Goal: Information Seeking & Learning: Find specific fact

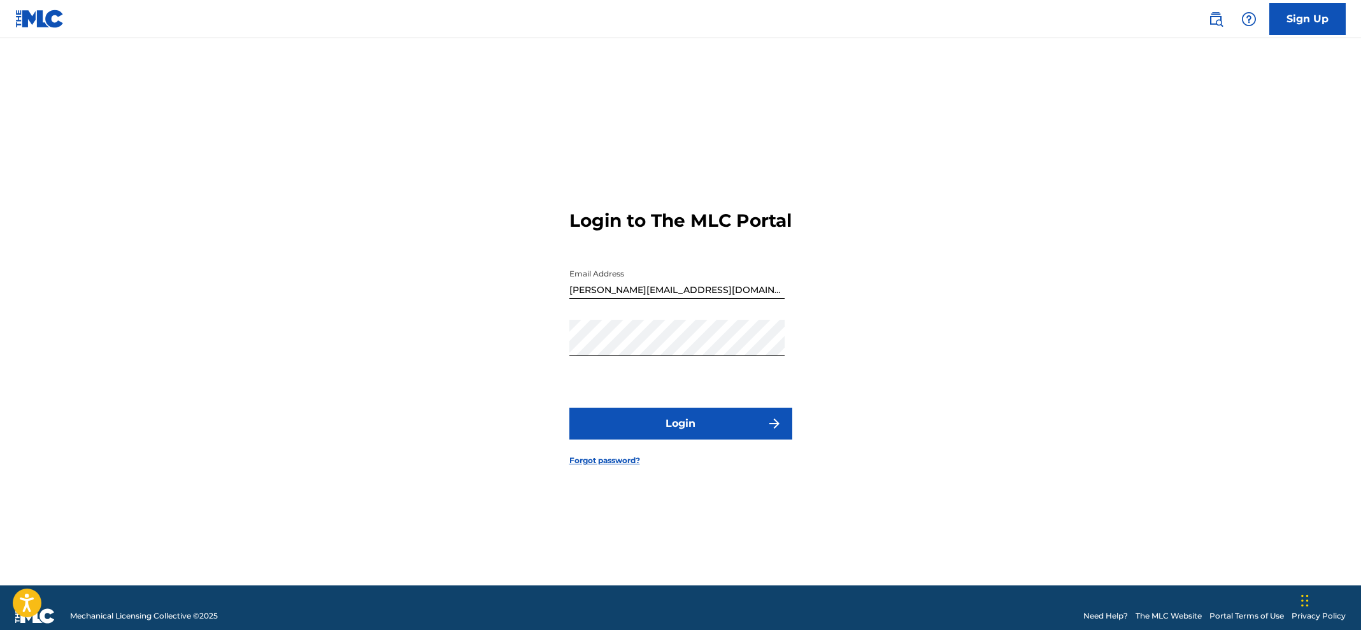
click at [705, 433] on button "Login" at bounding box center [680, 424] width 223 height 32
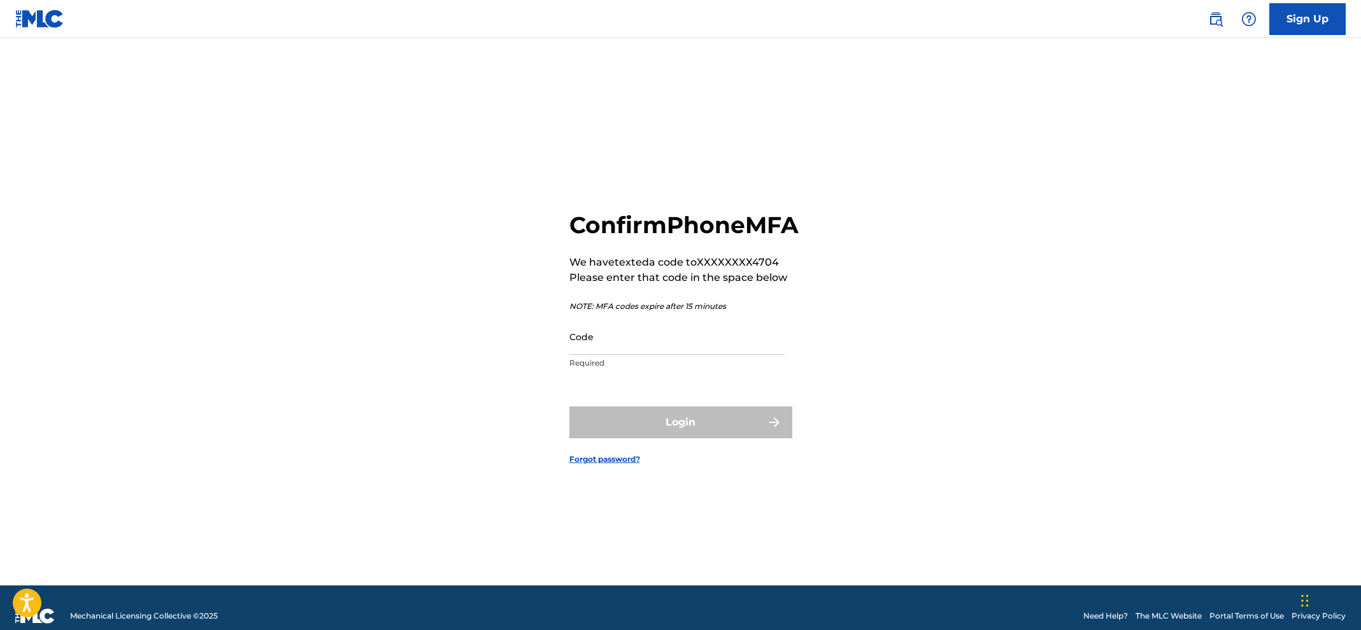
click at [664, 355] on input "Code" at bounding box center [676, 336] width 215 height 36
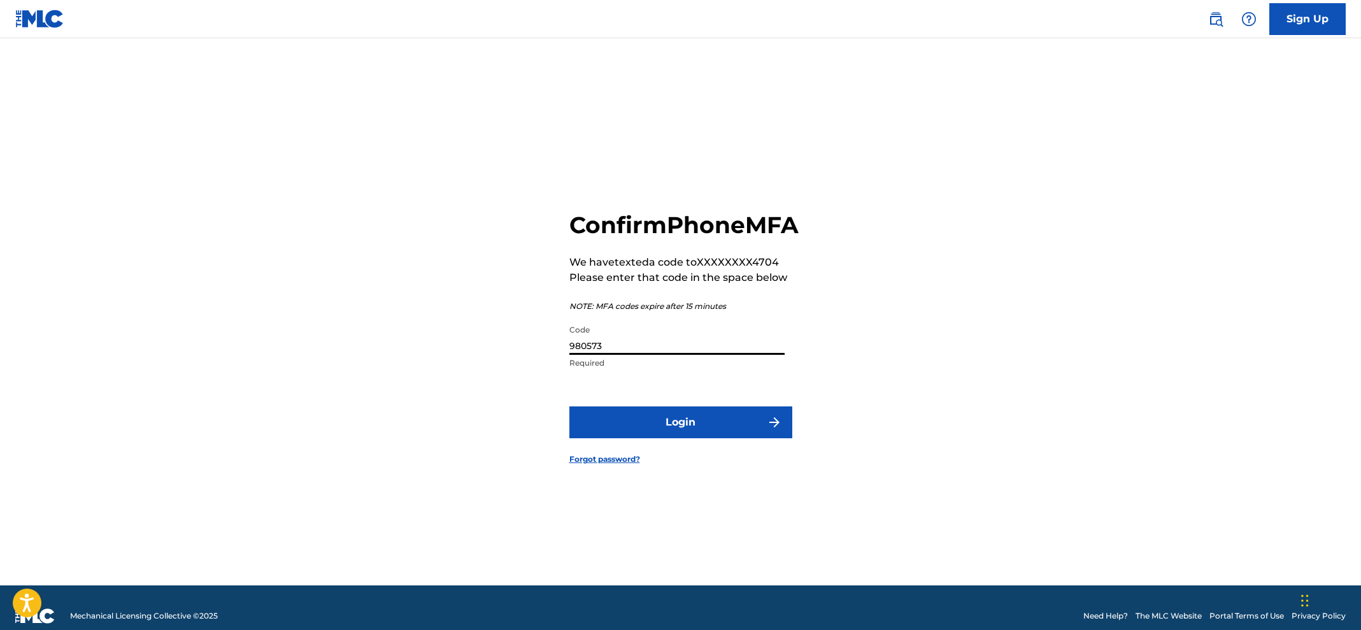
type input "980573"
click at [680, 436] on button "Login" at bounding box center [680, 422] width 223 height 32
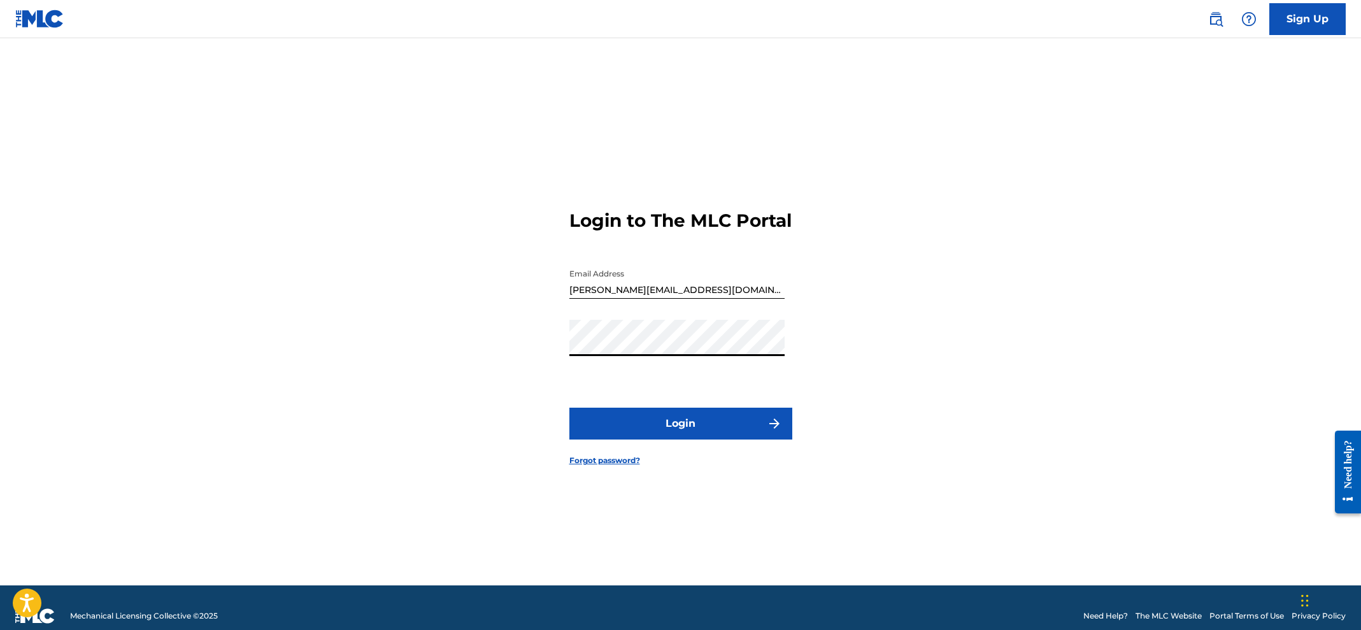
click at [694, 432] on button "Login" at bounding box center [680, 424] width 223 height 32
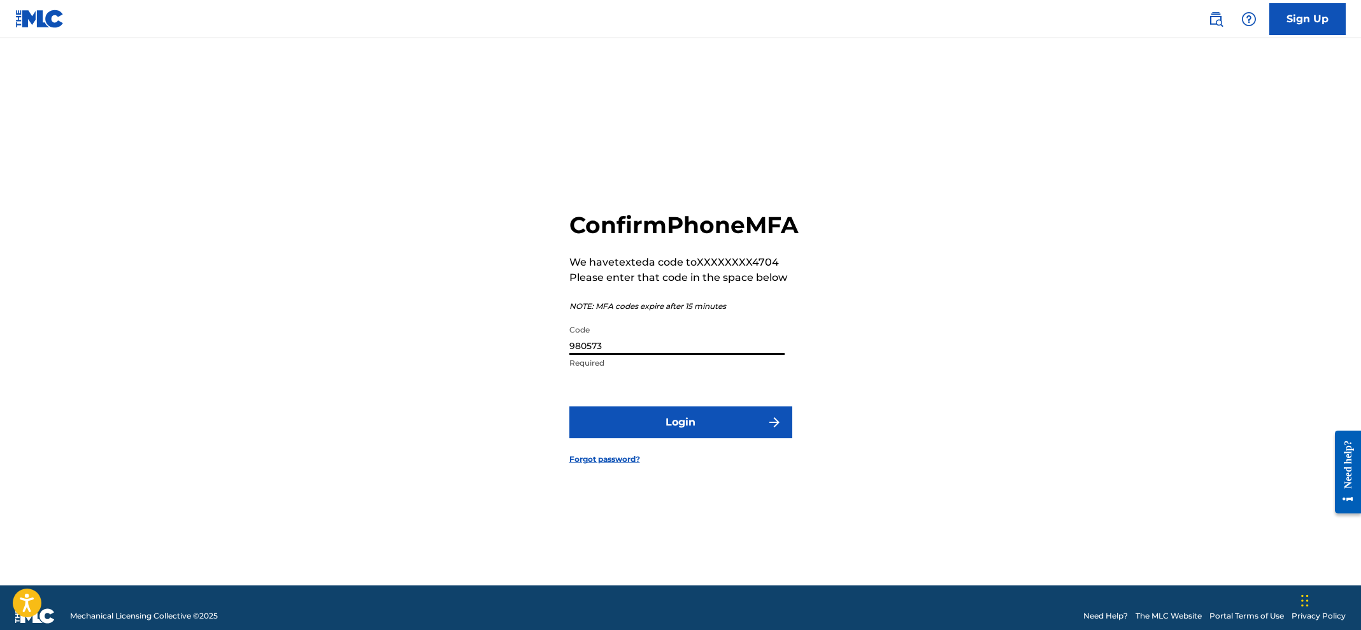
click at [639, 355] on input "980573" at bounding box center [676, 336] width 215 height 36
drag, startPoint x: 614, startPoint y: 364, endPoint x: 499, endPoint y: 363, distance: 115.3
click at [499, 363] on div "Confirm Phone MFA We have texted a code to XXXXXXXX4704 Please enter that code …" at bounding box center [681, 327] width 892 height 515
type input "941366"
click at [677, 431] on button "Login" at bounding box center [680, 422] width 223 height 32
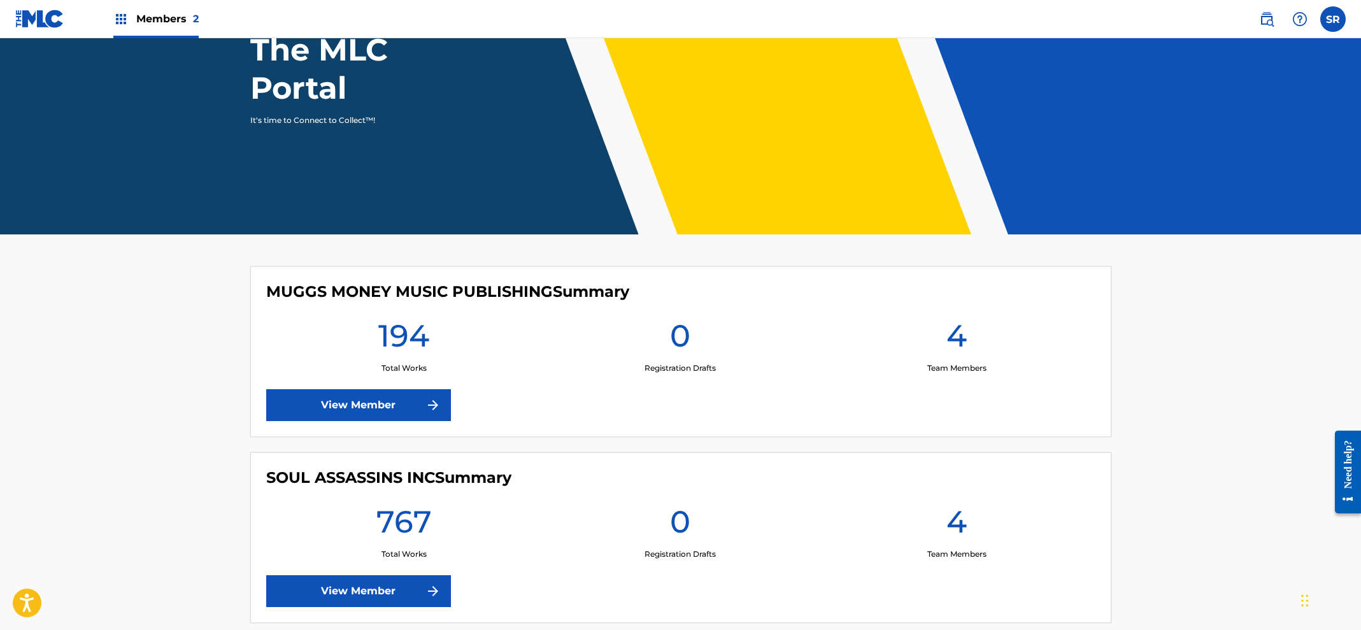
scroll to position [145, 0]
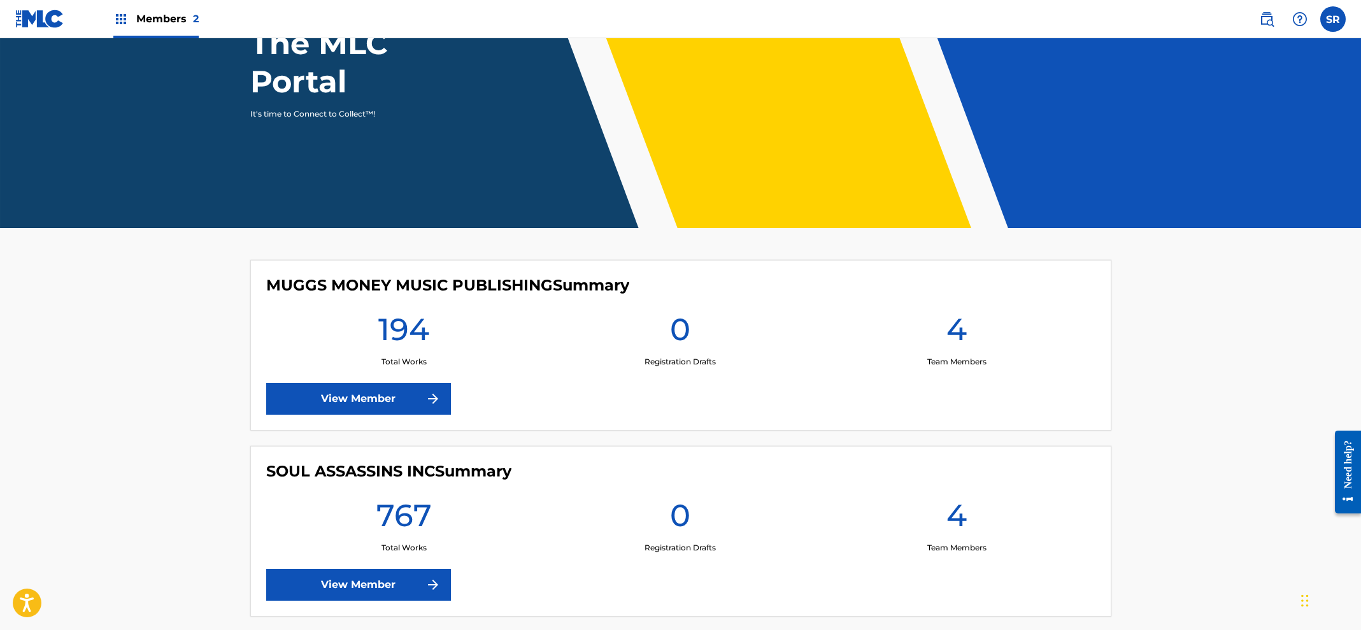
click at [405, 406] on link "View Member" at bounding box center [358, 399] width 185 height 32
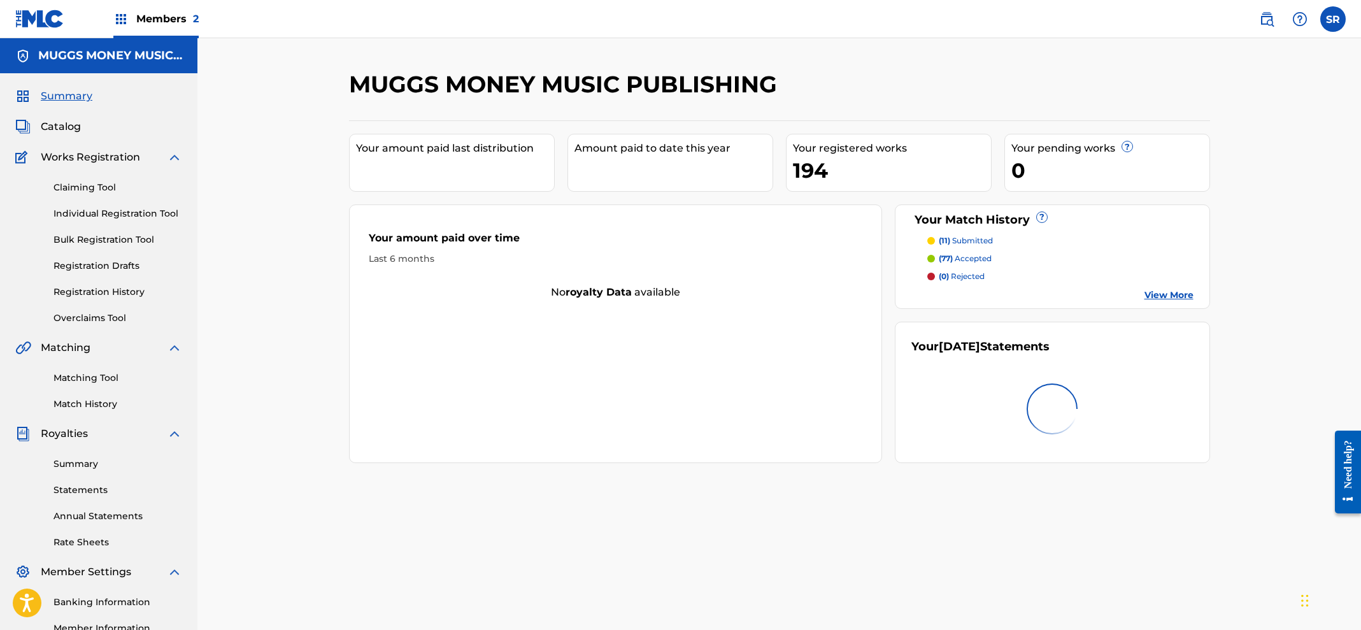
scroll to position [4, 0]
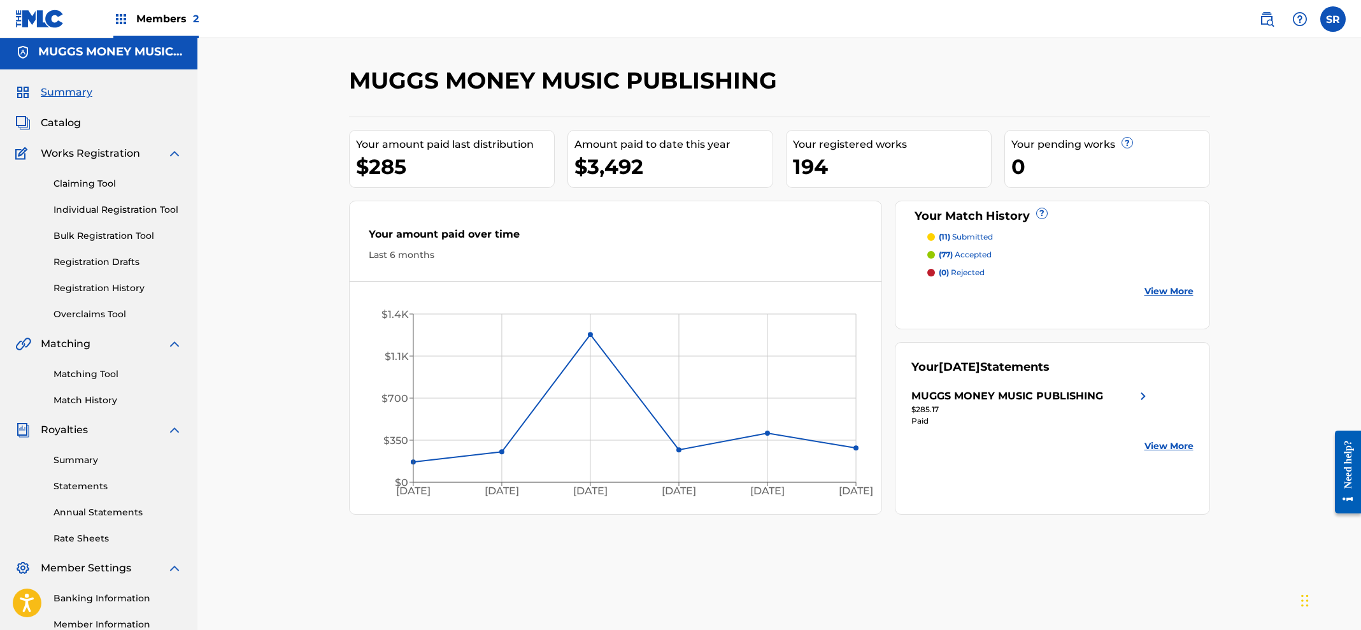
click at [110, 292] on link "Registration History" at bounding box center [117, 287] width 129 height 13
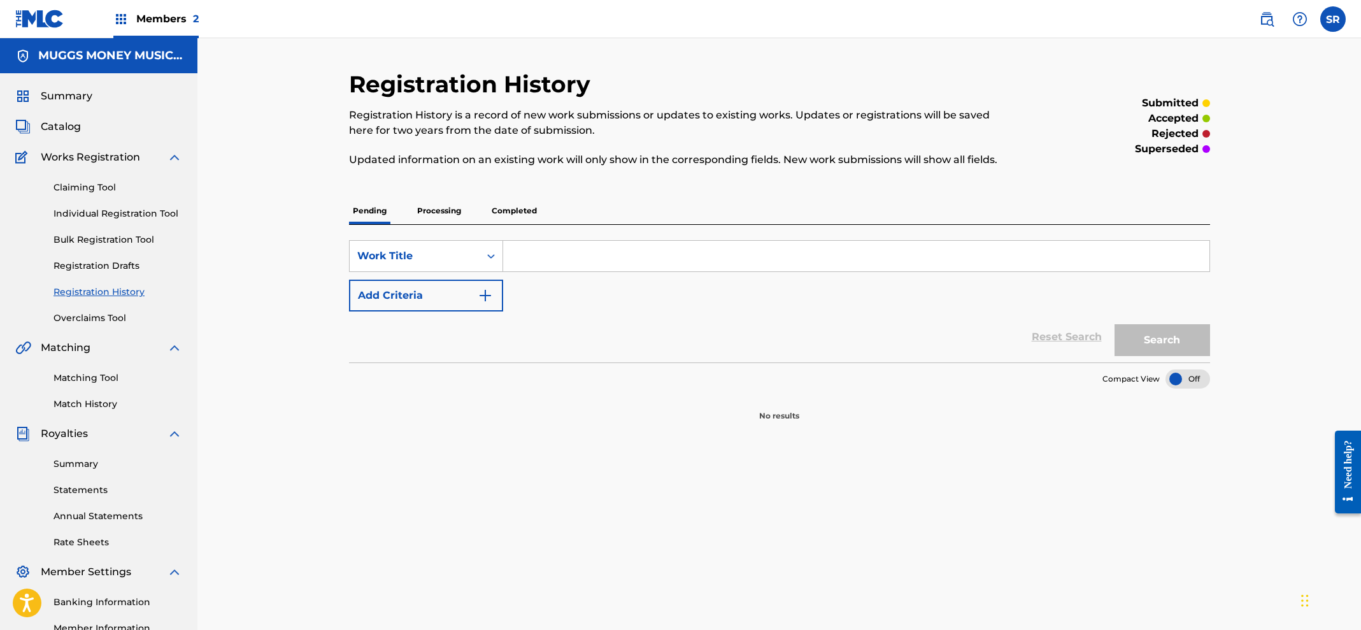
click at [450, 206] on p "Processing" at bounding box center [439, 210] width 52 height 27
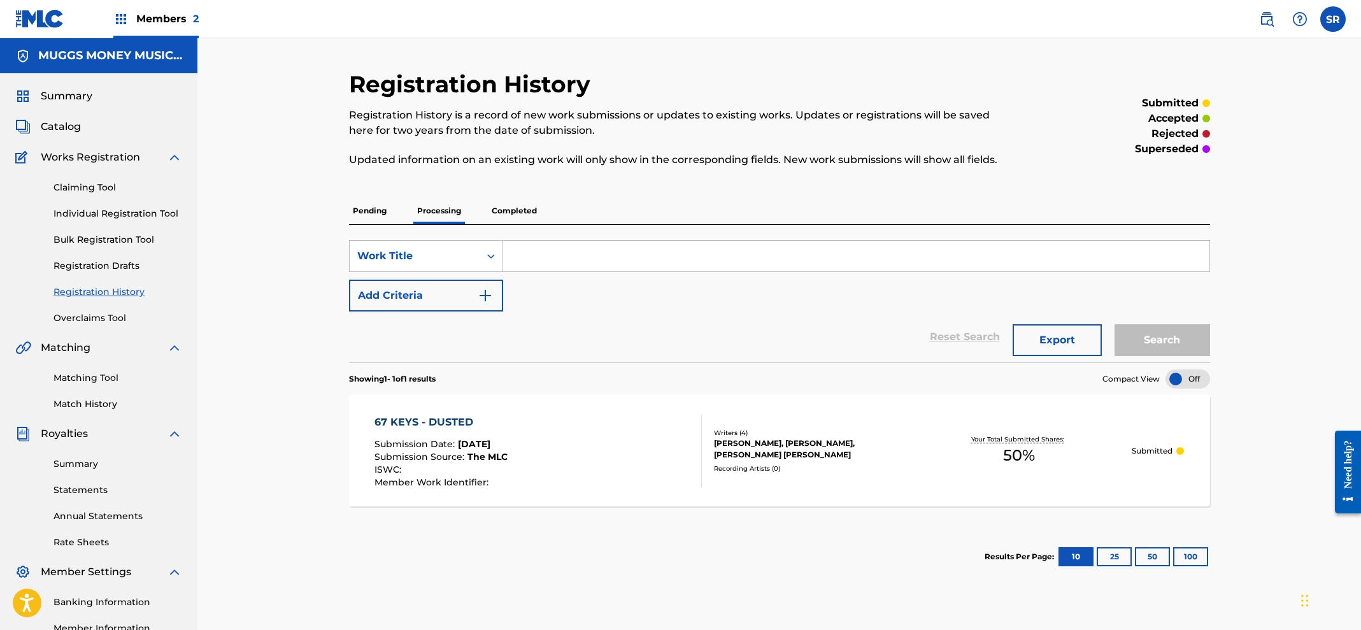
click at [526, 210] on p "Completed" at bounding box center [514, 210] width 53 height 27
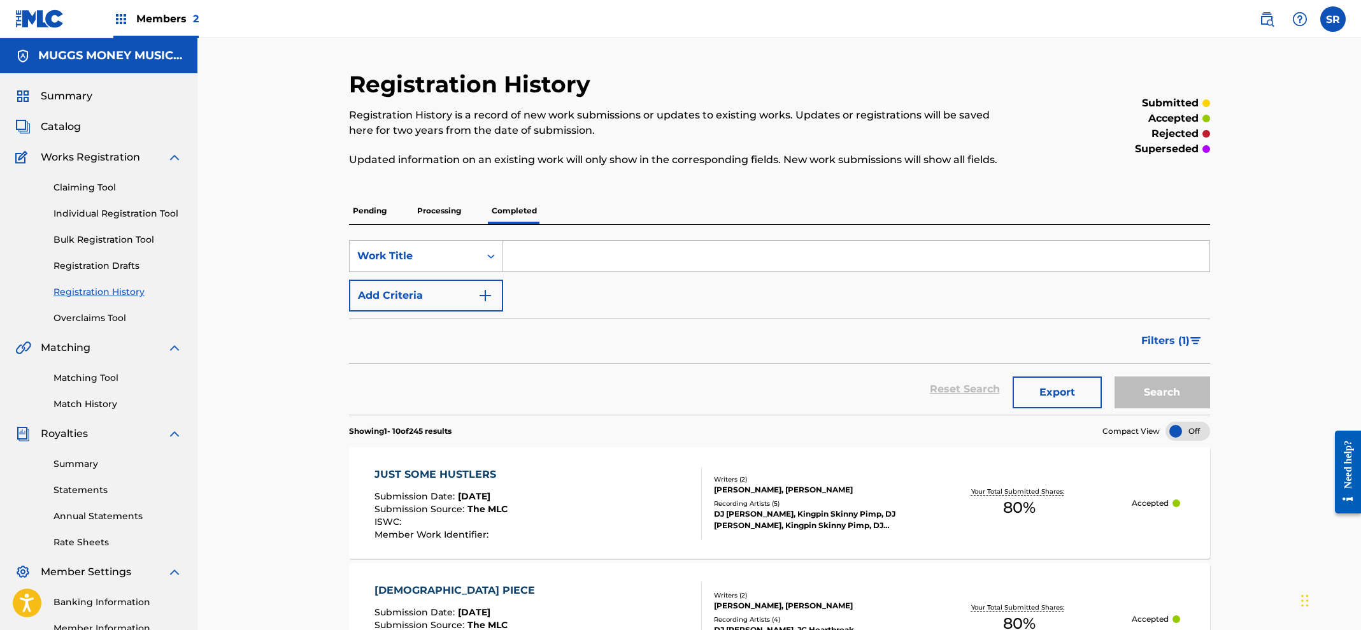
click at [152, 19] on span "Members 2" at bounding box center [167, 18] width 62 height 15
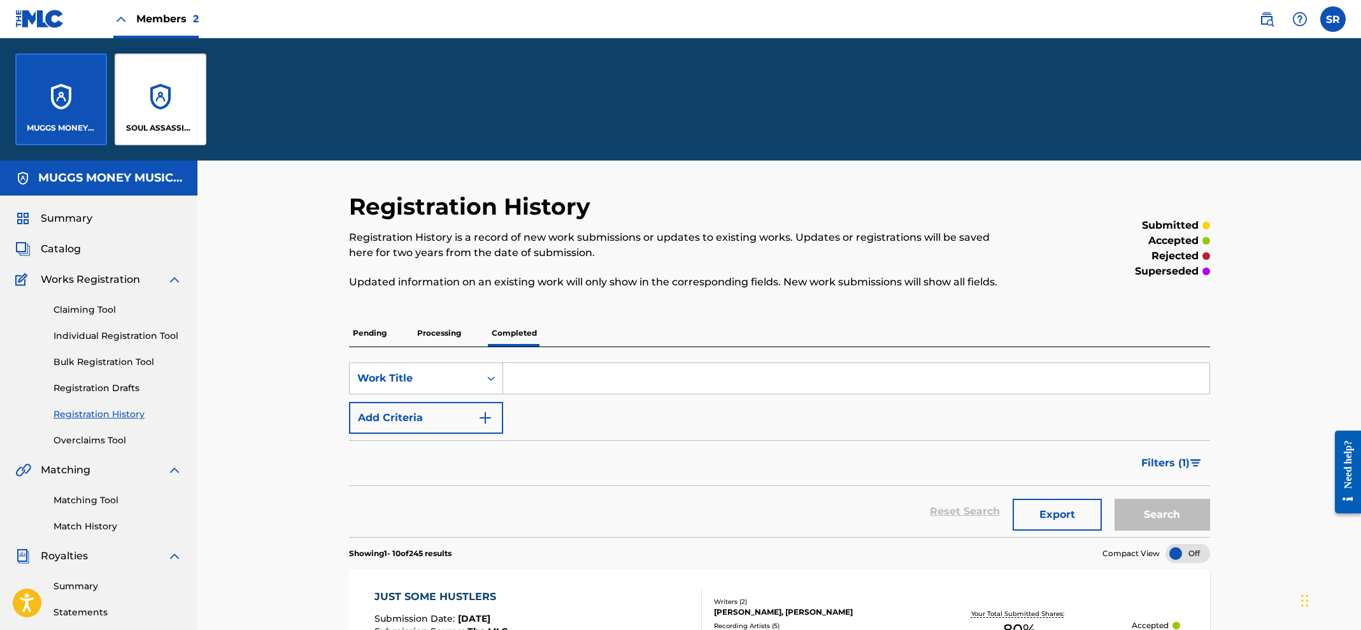
click at [169, 98] on div "SOUL ASSASSINS INC" at bounding box center [161, 99] width 92 height 92
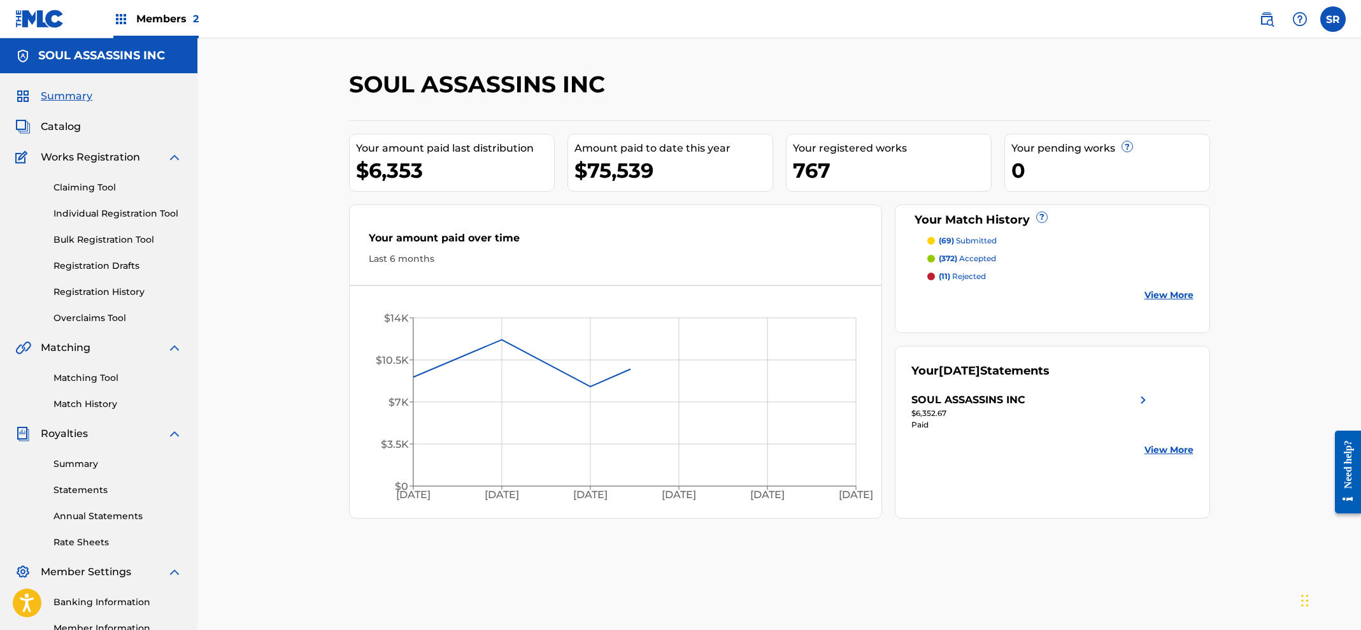
click at [139, 294] on link "Registration History" at bounding box center [117, 291] width 129 height 13
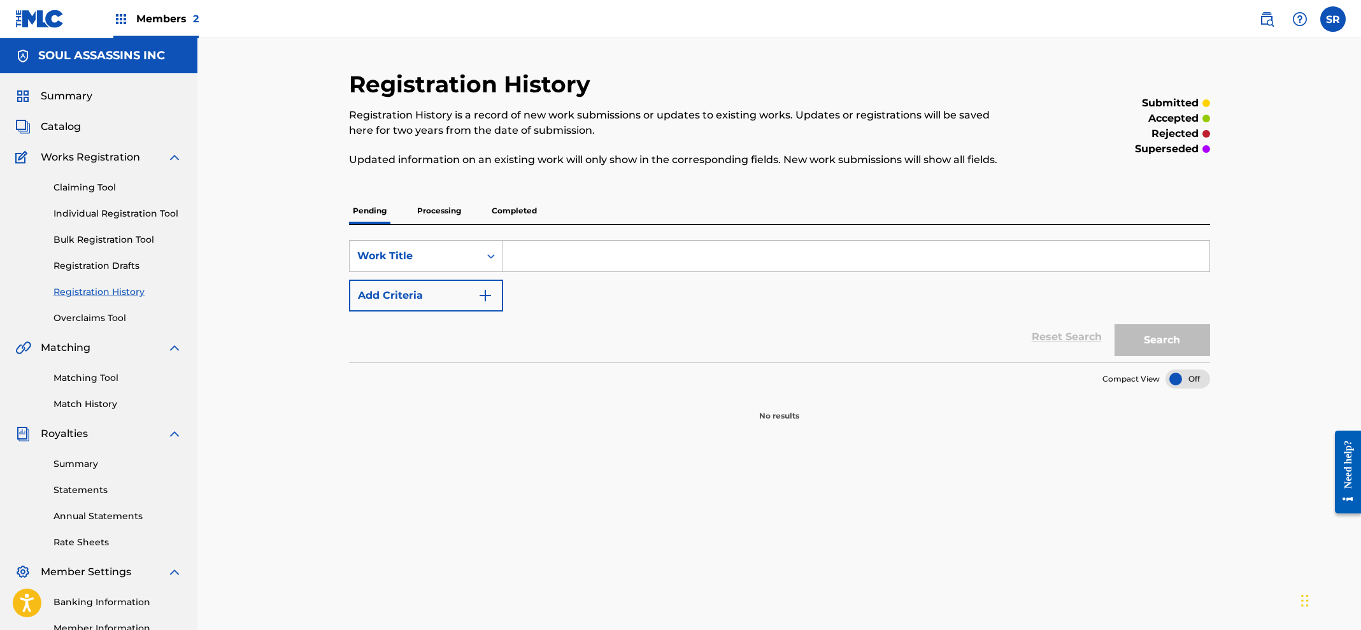
click at [445, 205] on p "Processing" at bounding box center [439, 210] width 52 height 27
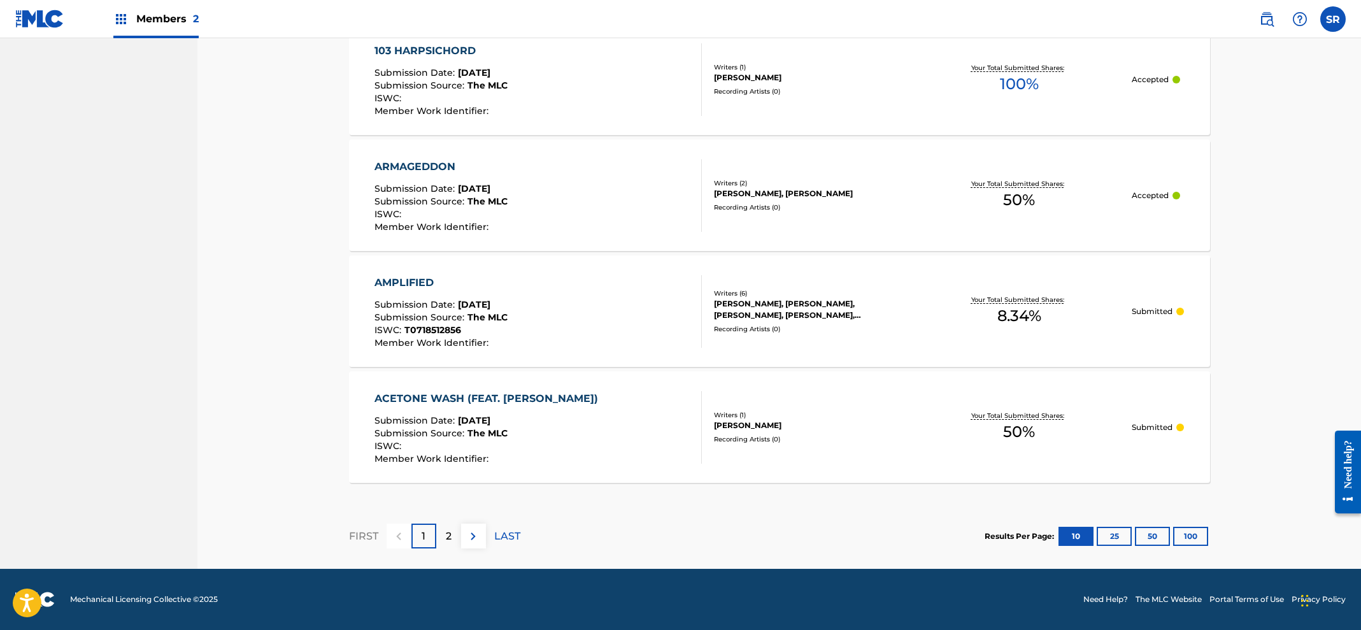
scroll to position [1067, 0]
click at [452, 537] on div "2" at bounding box center [448, 535] width 25 height 25
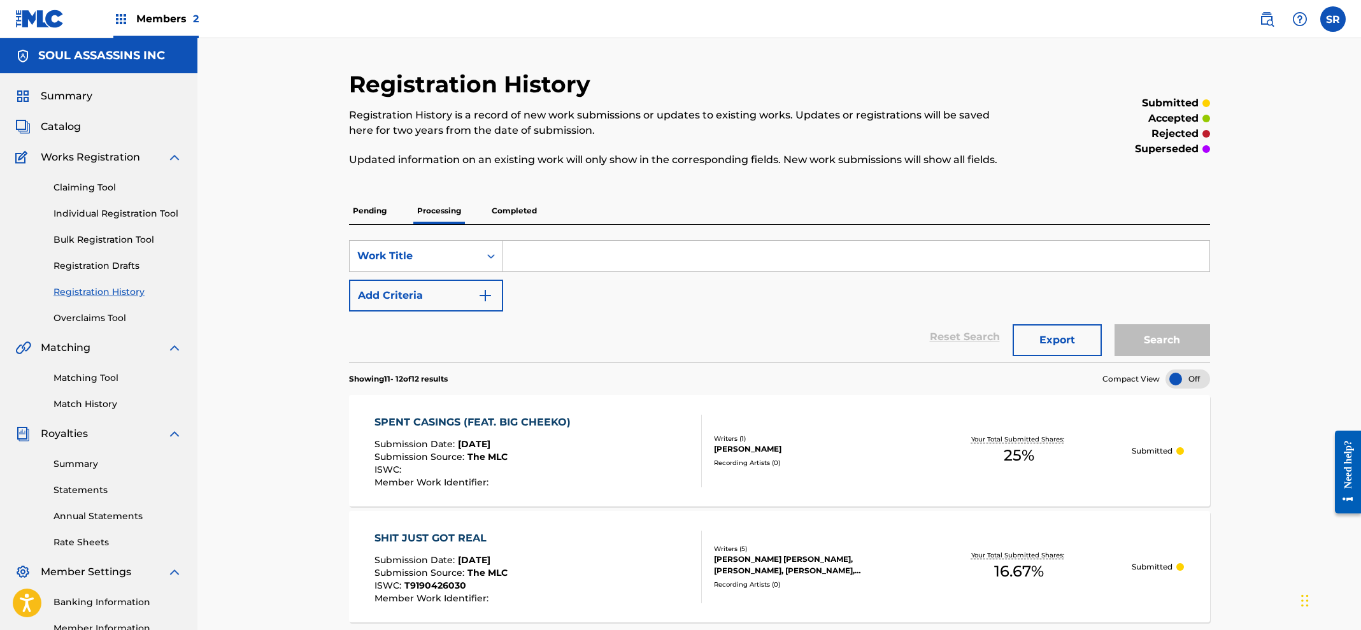
scroll to position [0, 0]
click at [141, 24] on span "Members 2" at bounding box center [167, 18] width 62 height 15
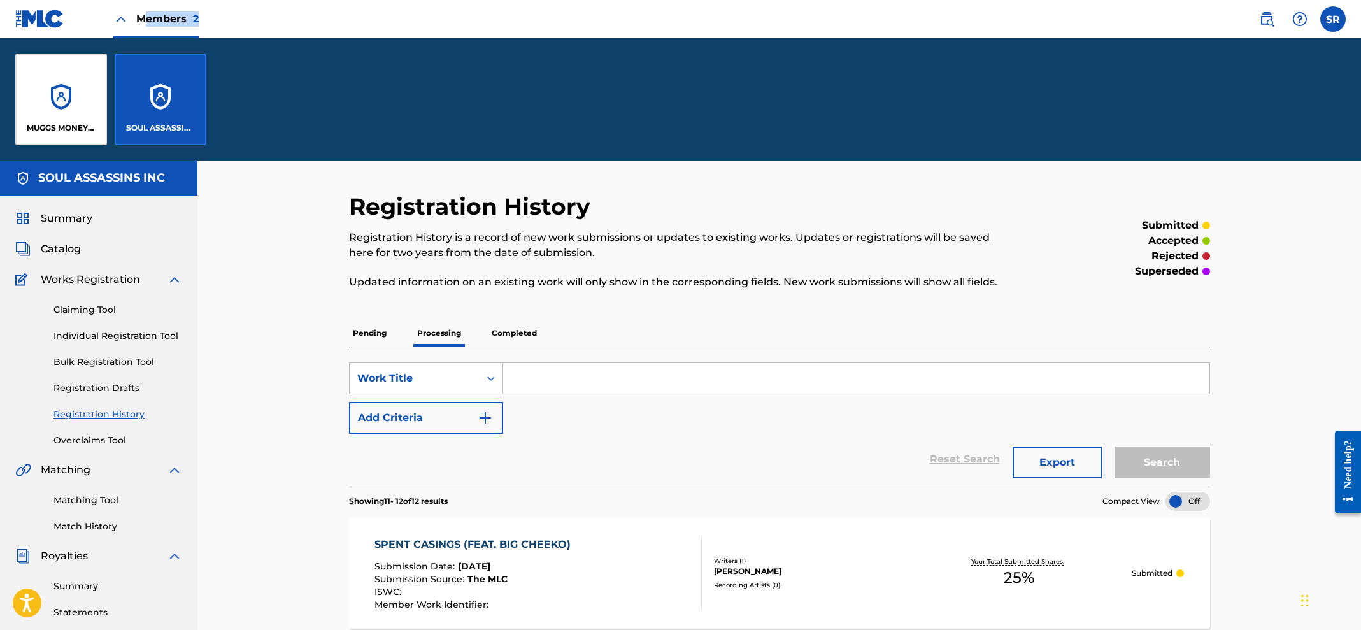
click at [71, 92] on div "MUGGS MONEY MUSIC PUBLISHING" at bounding box center [61, 99] width 92 height 92
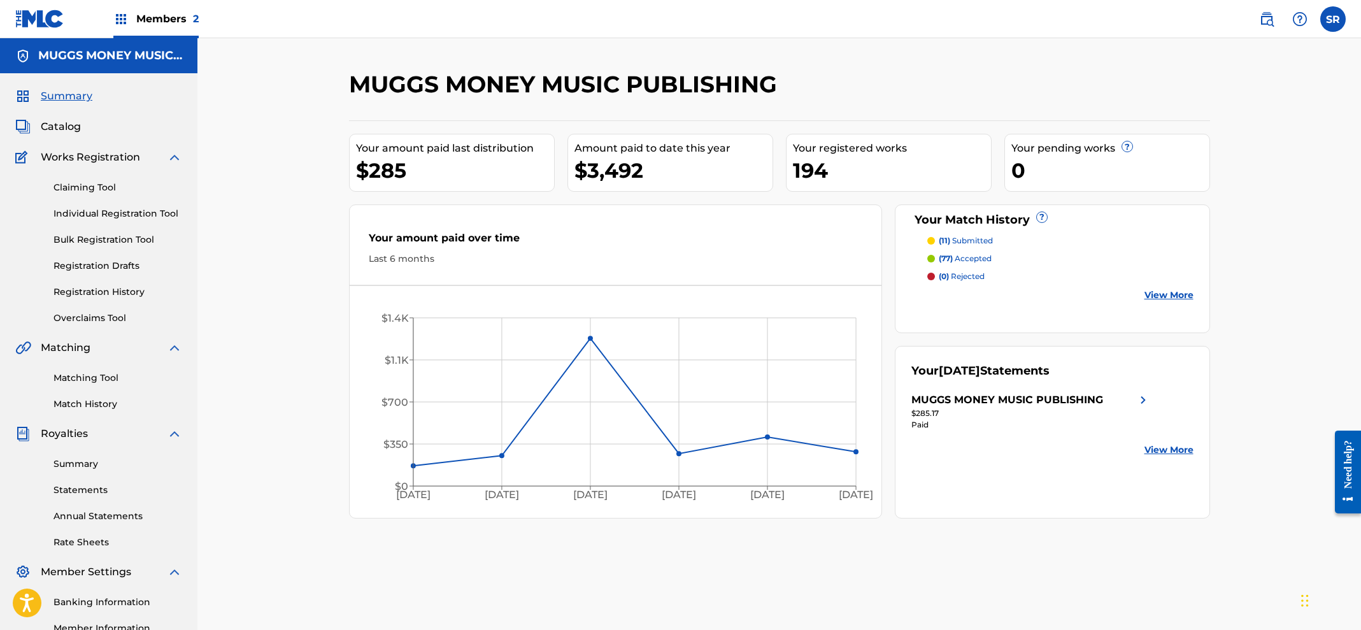
click at [82, 129] on div "Catalog" at bounding box center [98, 126] width 167 height 15
click at [66, 129] on span "Catalog" at bounding box center [61, 126] width 40 height 15
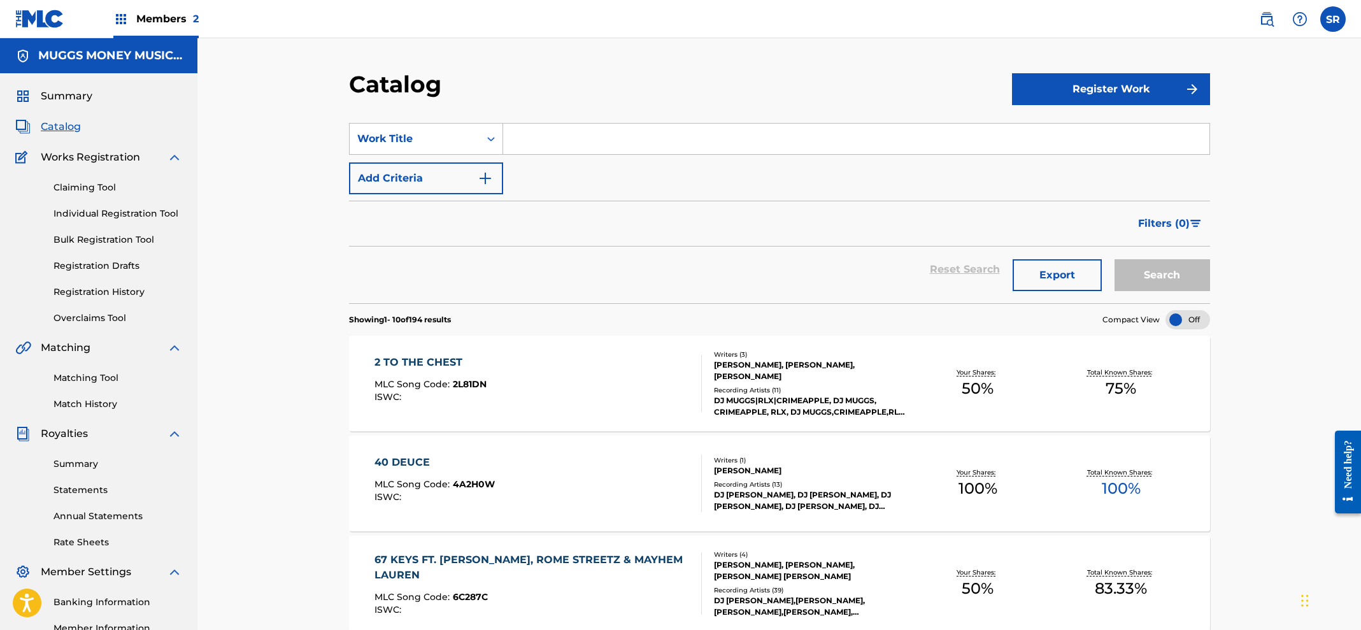
click at [547, 130] on input "Search Form" at bounding box center [856, 139] width 706 height 31
type input "the eternal"
click at [1162, 275] on button "Search" at bounding box center [1162, 275] width 96 height 32
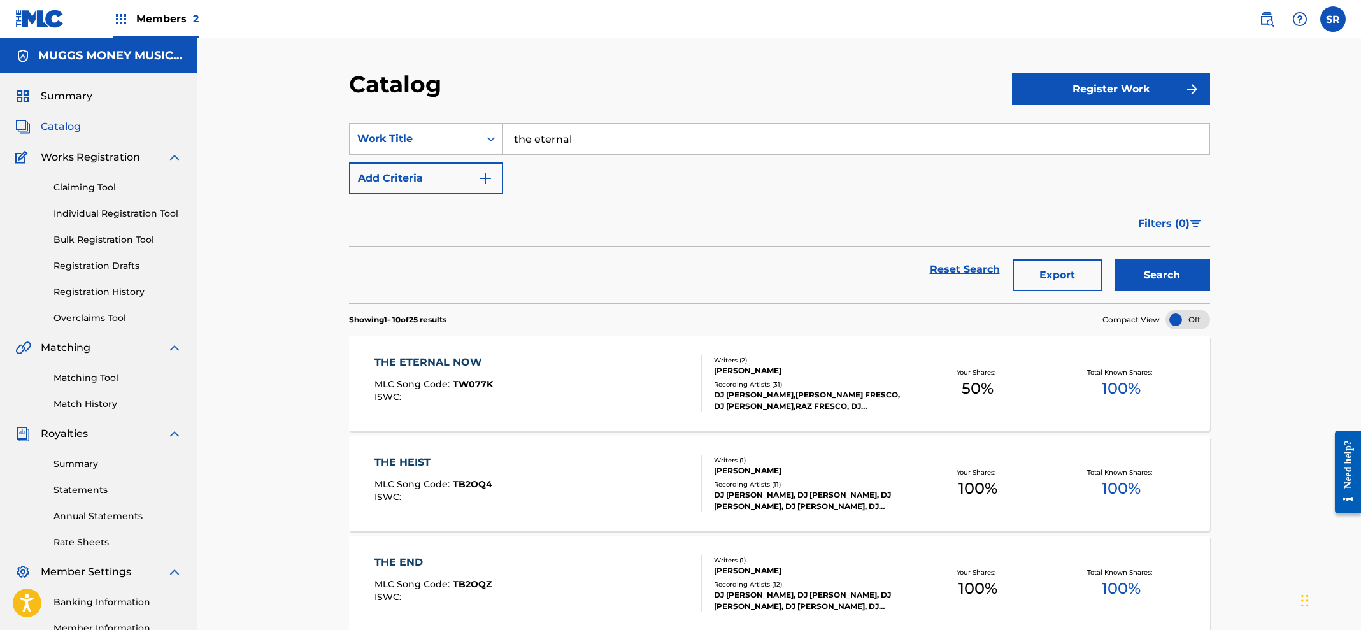
click at [824, 373] on div "[PERSON_NAME]" at bounding box center [810, 370] width 192 height 11
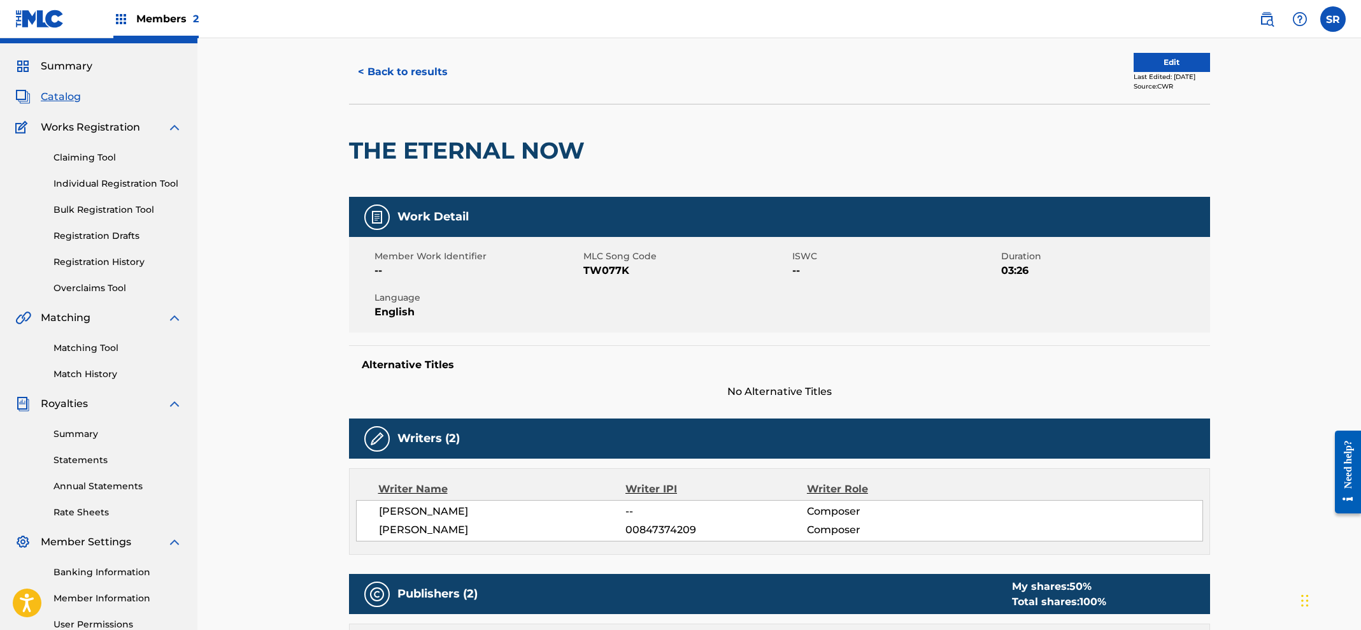
scroll to position [31, 0]
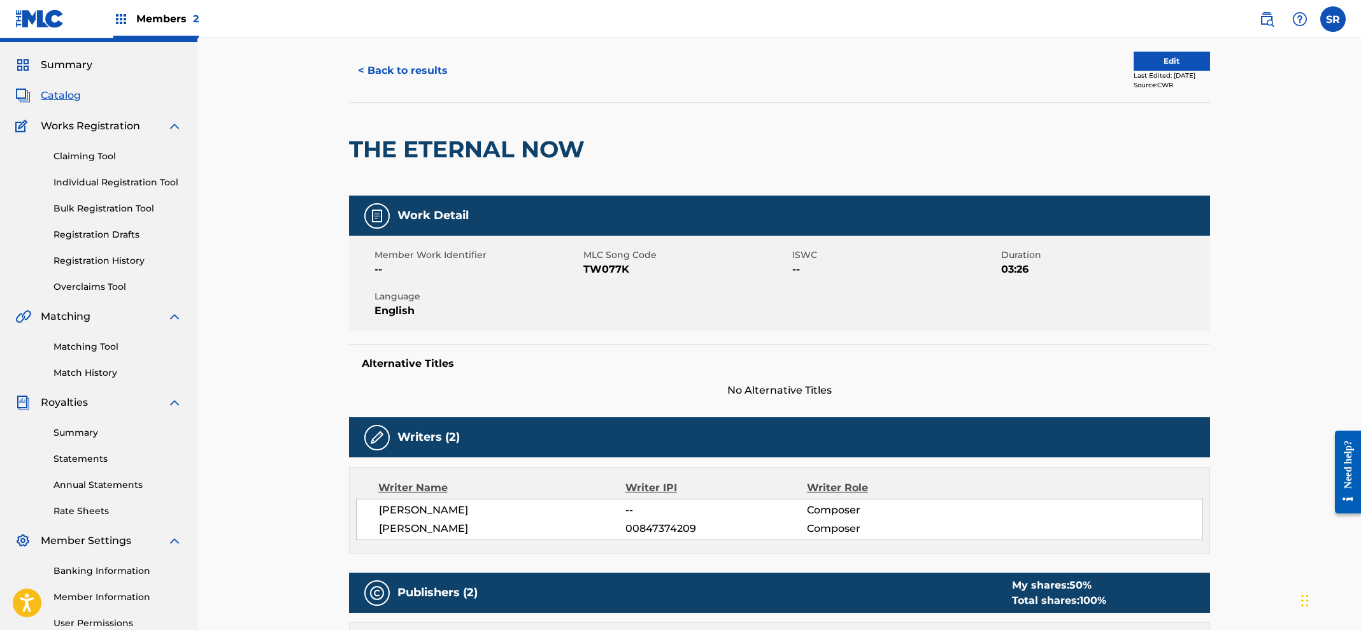
click at [1154, 58] on button "Edit" at bounding box center [1172, 61] width 76 height 19
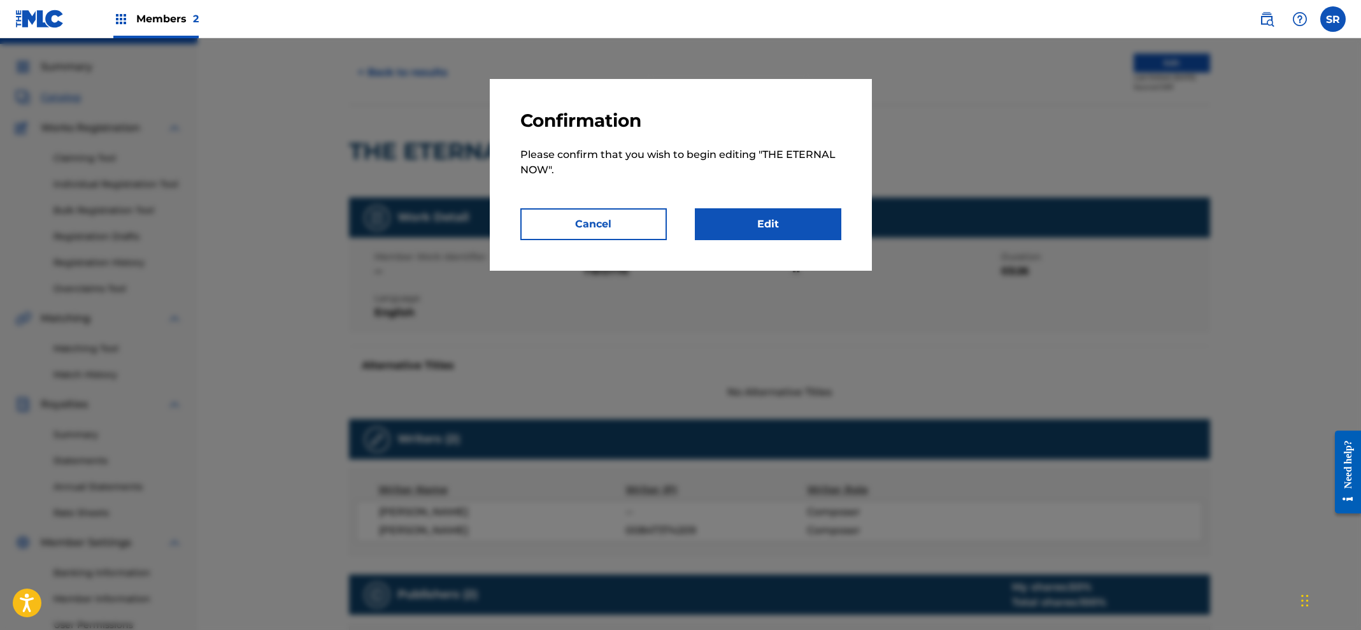
scroll to position [29, 0]
click at [641, 232] on button "Cancel" at bounding box center [593, 224] width 146 height 32
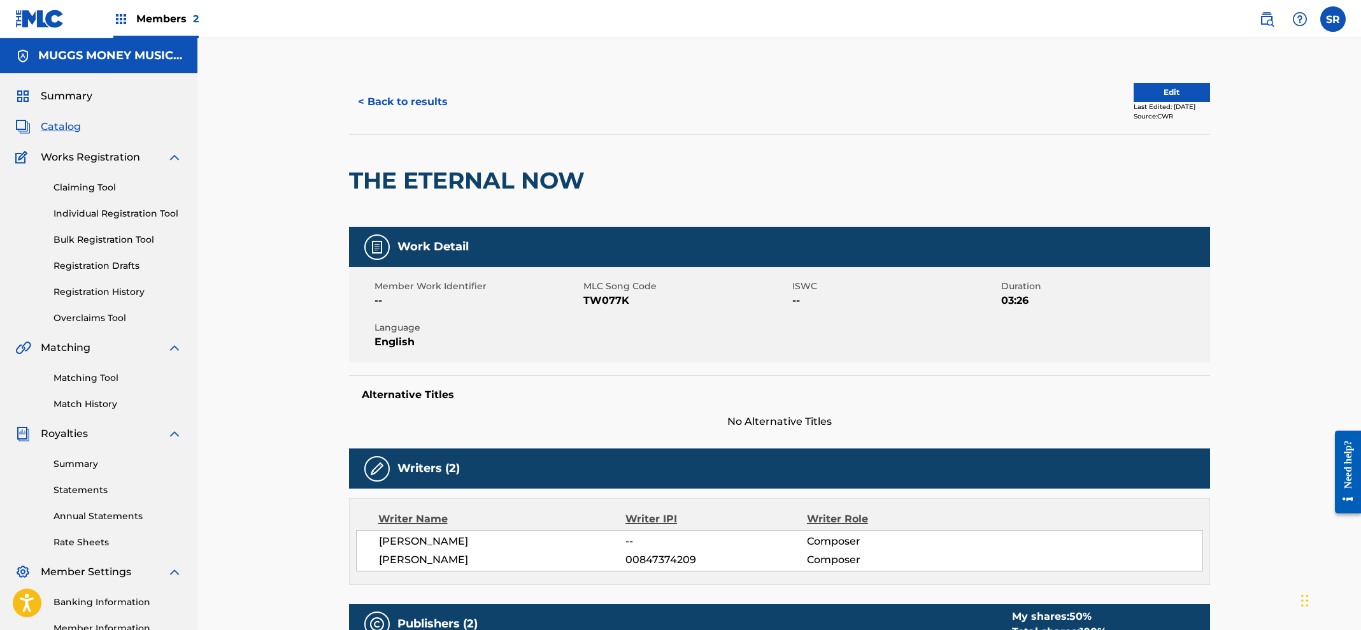
scroll to position [0, 0]
click at [110, 215] on link "Individual Registration Tool" at bounding box center [117, 213] width 129 height 13
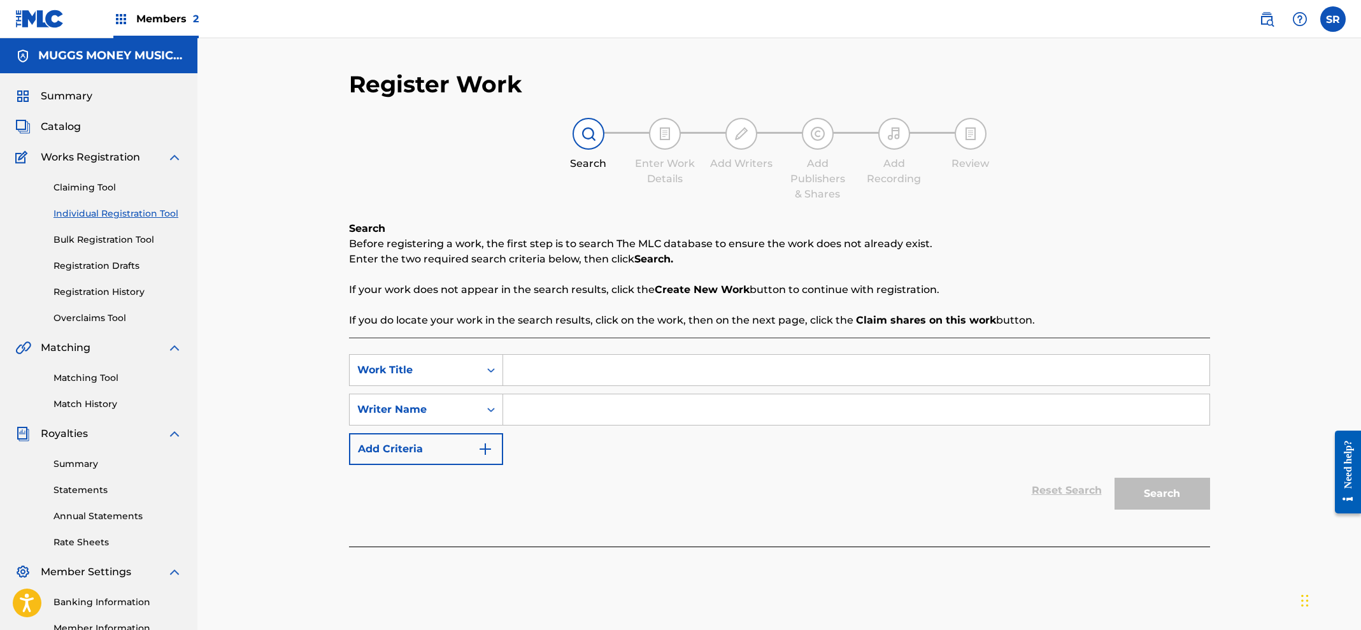
click at [537, 369] on input "Search Form" at bounding box center [856, 370] width 706 height 31
type input "The eternal Now"
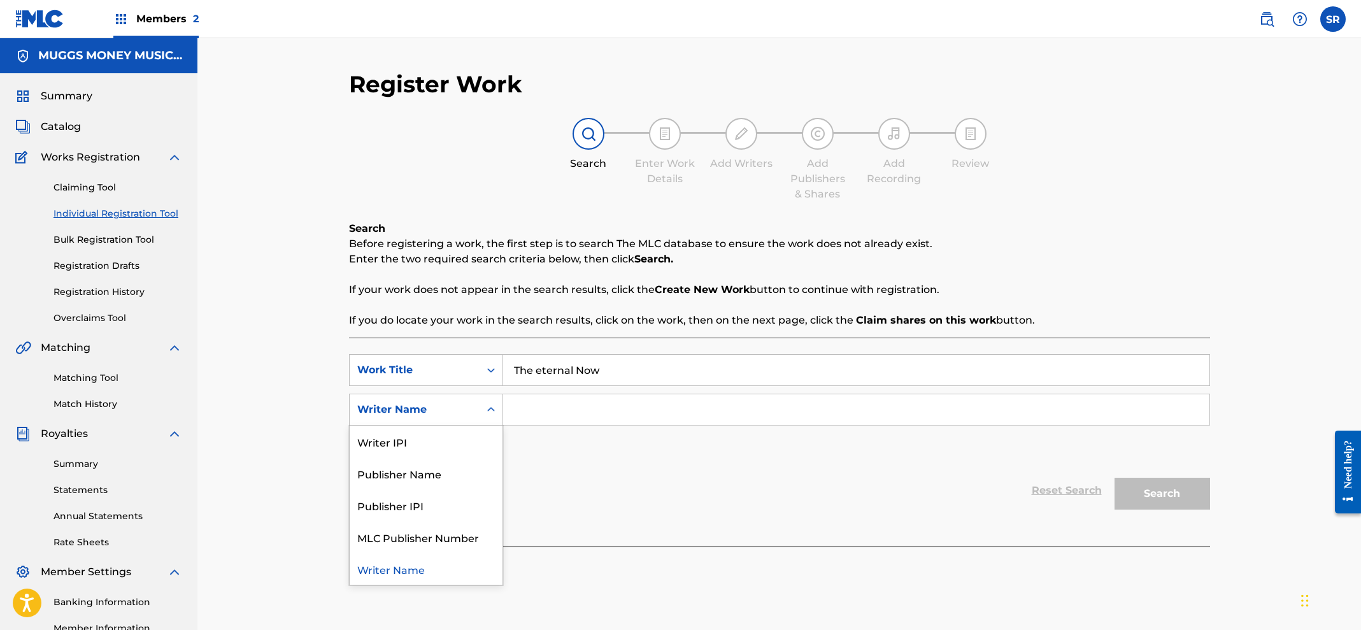
click at [448, 409] on div "Writer Name" at bounding box center [414, 409] width 115 height 15
click at [573, 399] on input "Search Form" at bounding box center [856, 409] width 706 height 31
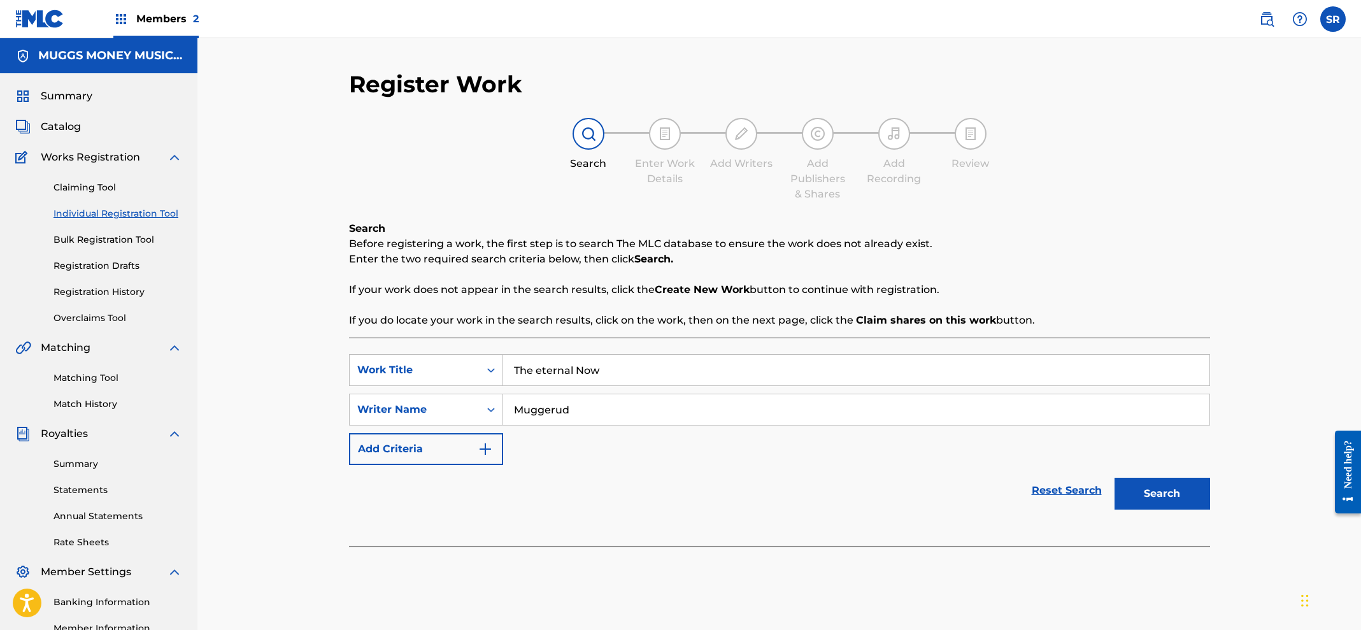
type input "Muggerud"
click at [673, 392] on div "SearchWithCriteriaa9224950-9906-4b0a-b24b-2107de9e9234 Work Title The eternal N…" at bounding box center [779, 409] width 861 height 111
click at [664, 369] on input "The eternal Now" at bounding box center [856, 370] width 706 height 31
click at [541, 372] on input "The eternal Now" at bounding box center [856, 370] width 706 height 31
click at [626, 370] on input "The Eternal Now" at bounding box center [856, 370] width 706 height 31
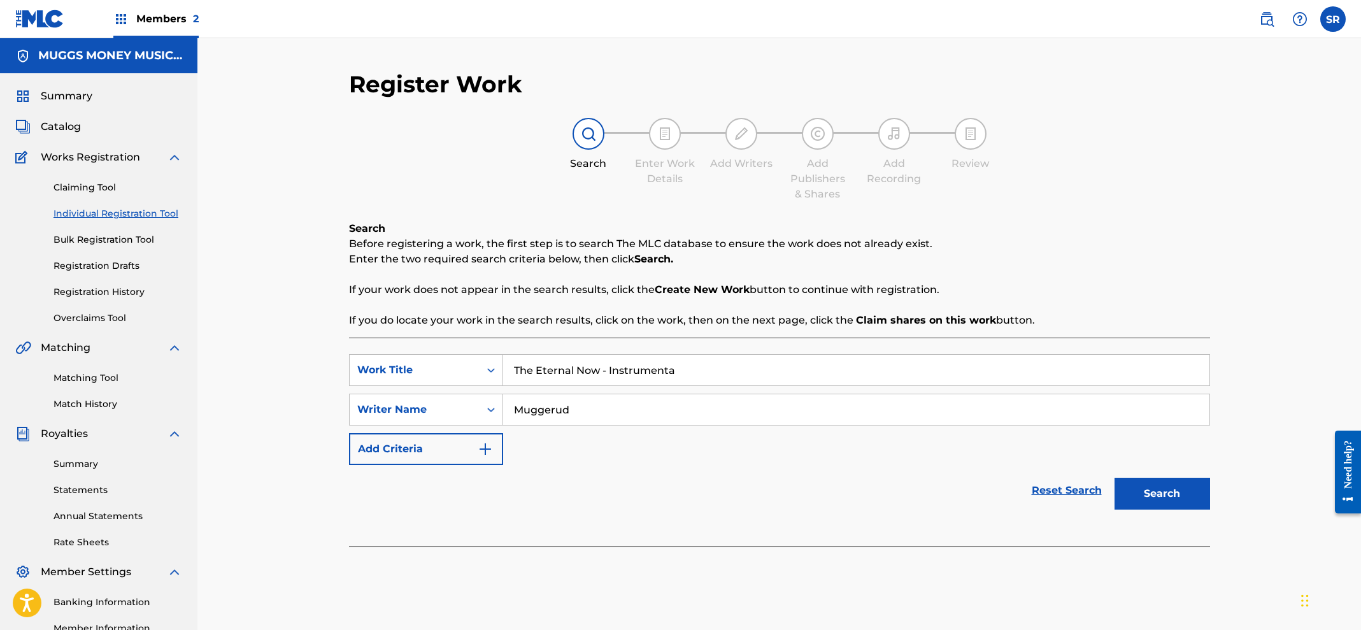
type input "The Eternal Now - Instrumental"
drag, startPoint x: 717, startPoint y: 370, endPoint x: 419, endPoint y: 376, distance: 298.1
click at [419, 376] on div "SearchWithCriteriaa9224950-9906-4b0a-b24b-2107de9e9234 Work Title The Eternal N…" at bounding box center [779, 370] width 861 height 32
click at [68, 126] on span "Catalog" at bounding box center [61, 126] width 40 height 15
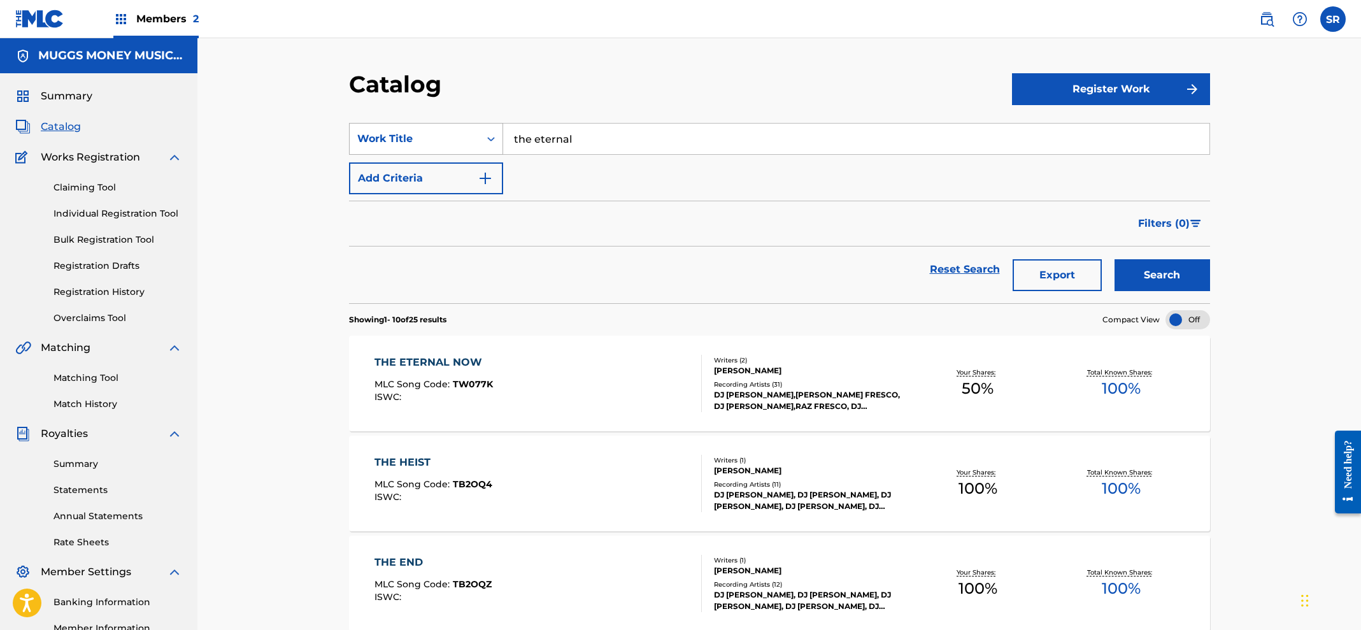
drag, startPoint x: 585, startPoint y: 136, endPoint x: 413, endPoint y: 130, distance: 172.0
click at [413, 130] on div "SearchWithCriteriac174ef7d-ff0f-432d-9a38-c16abb7307ef Work Title the eternal" at bounding box center [779, 139] width 861 height 32
type input "ready for war"
click at [1162, 275] on button "Search" at bounding box center [1162, 275] width 96 height 32
click at [828, 395] on div "DJ [PERSON_NAME],[PERSON_NAME] [PERSON_NAME], [PERSON_NAME], [PERSON_NAME] [PER…" at bounding box center [810, 400] width 192 height 23
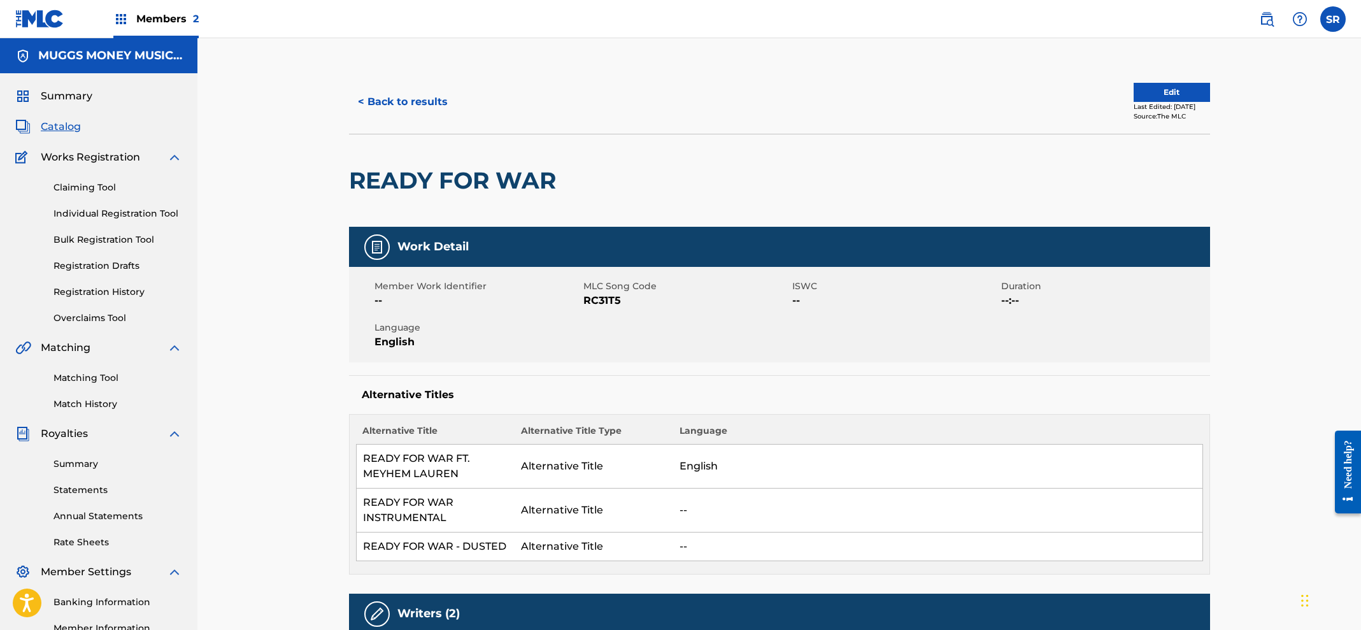
click at [1160, 98] on button "Edit" at bounding box center [1172, 92] width 76 height 19
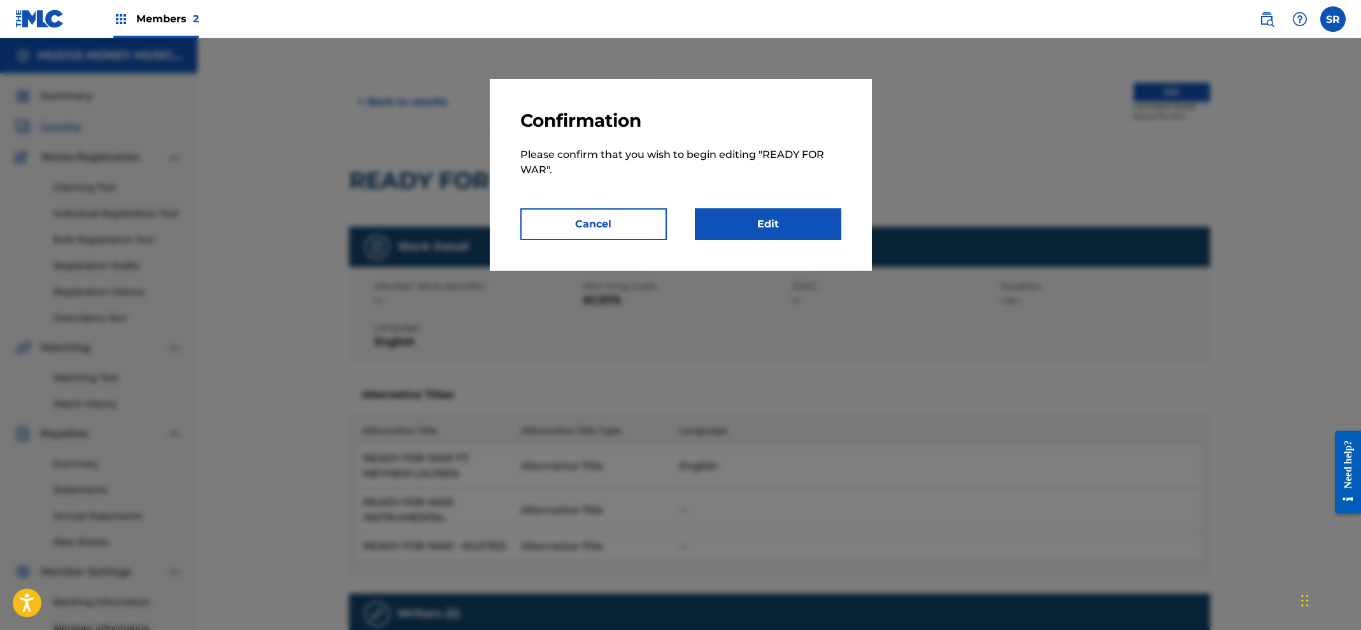
click at [750, 218] on link "Edit" at bounding box center [768, 224] width 146 height 32
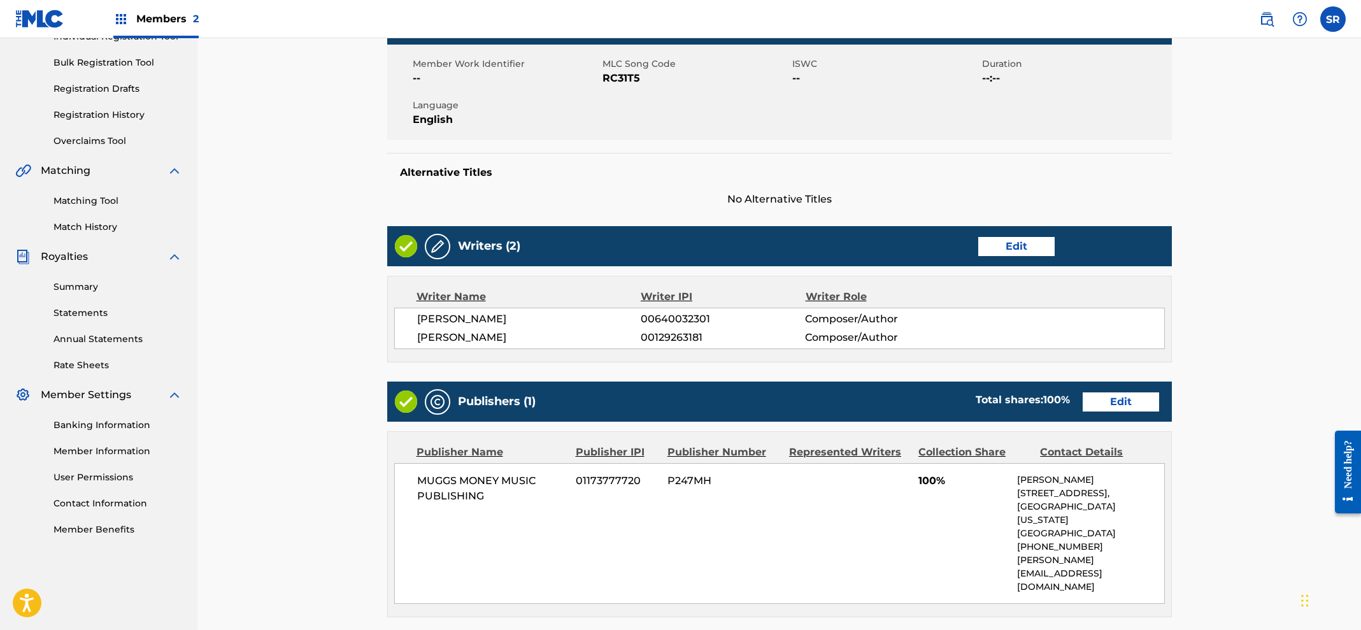
scroll to position [311, 0]
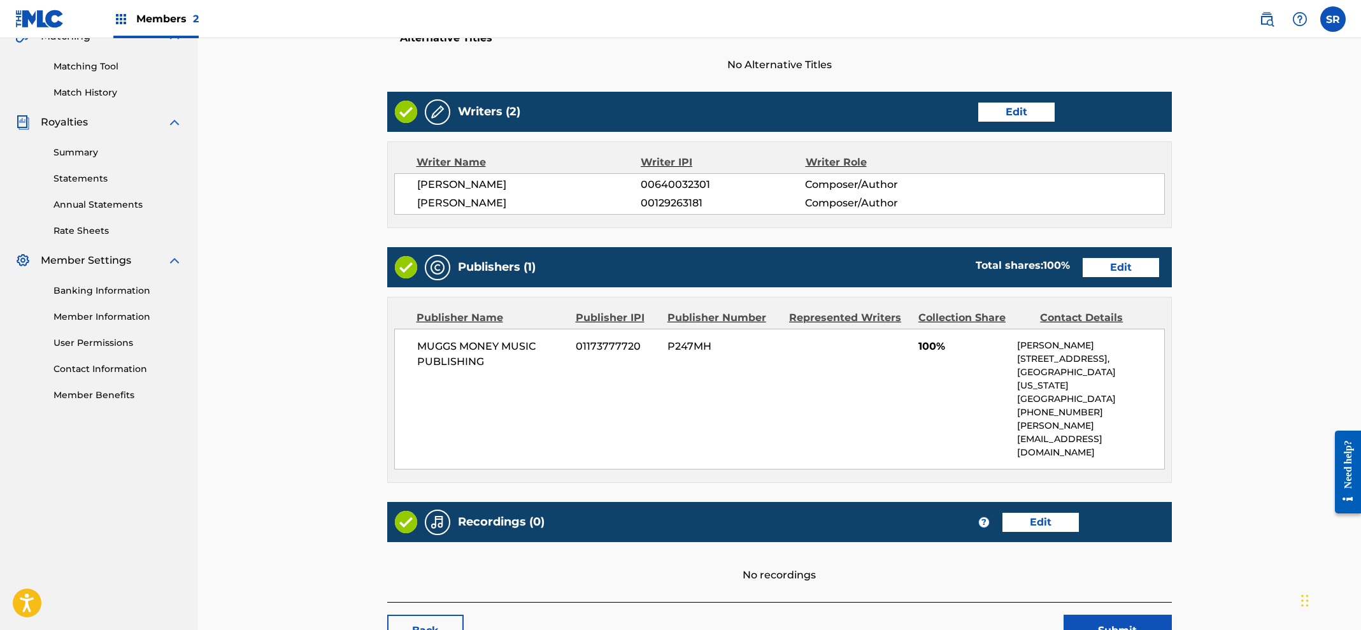
click at [1098, 265] on link "Edit" at bounding box center [1121, 267] width 76 height 19
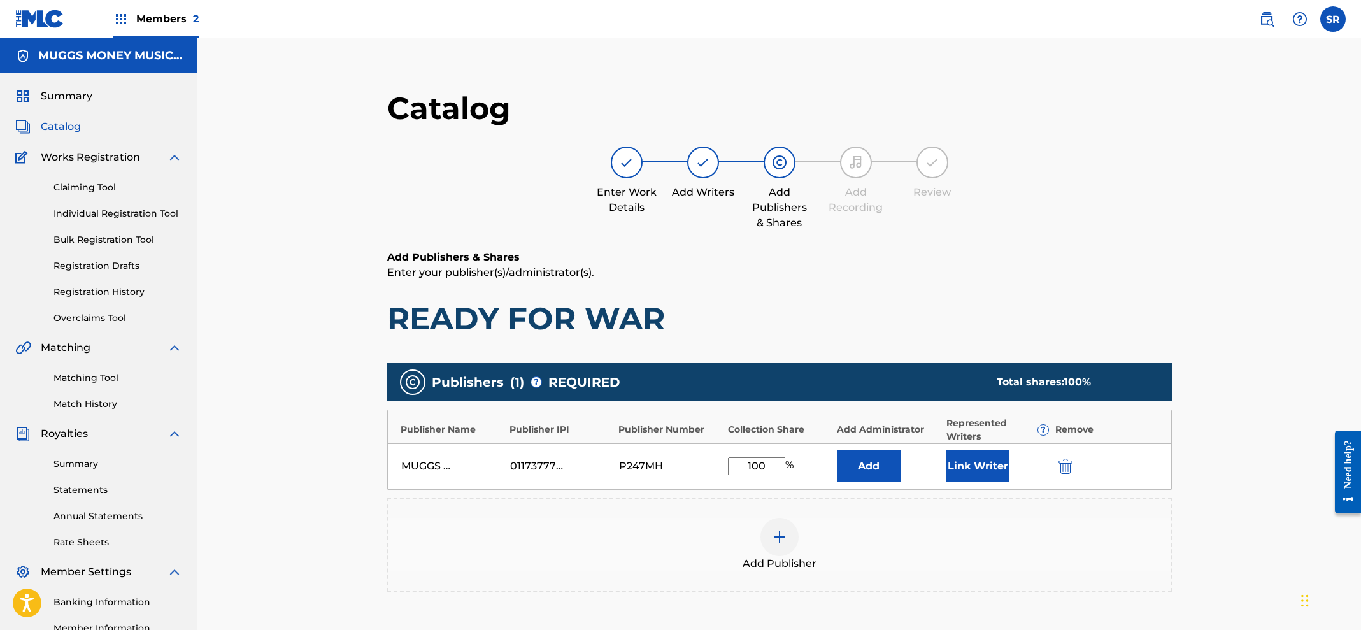
click at [758, 466] on input "100" at bounding box center [756, 466] width 57 height 18
type input "10"
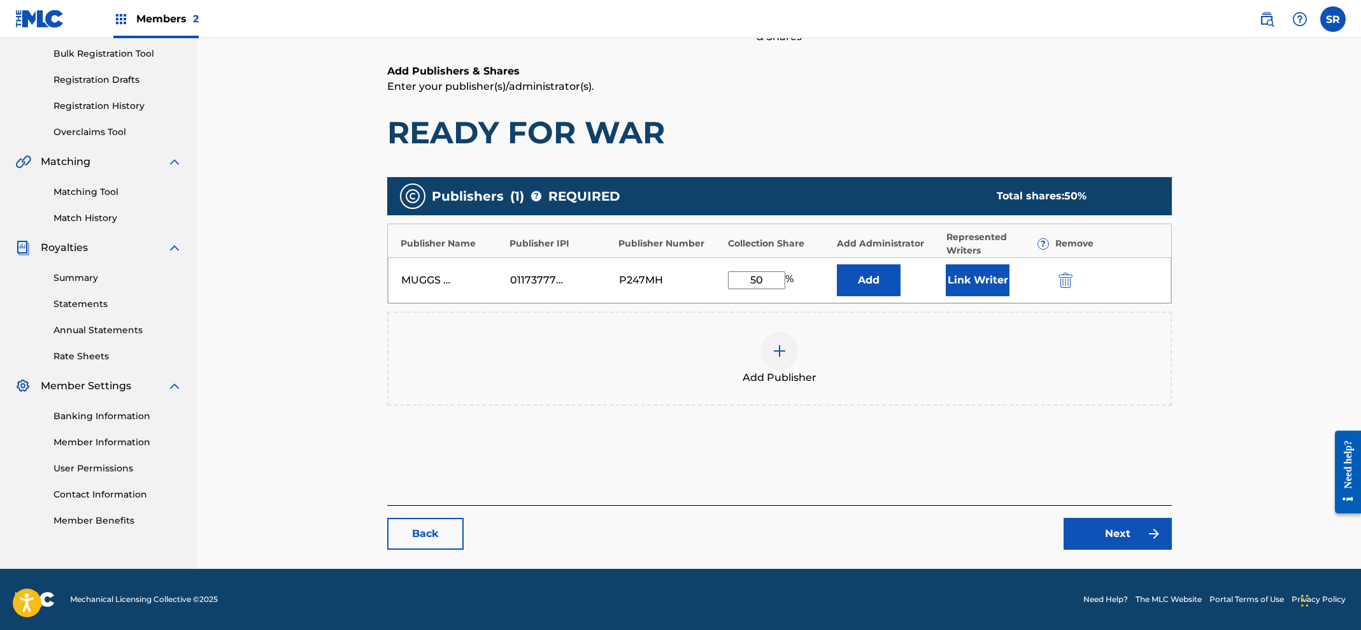
scroll to position [186, 0]
type input "50"
click at [1094, 528] on link "Next" at bounding box center [1118, 534] width 108 height 32
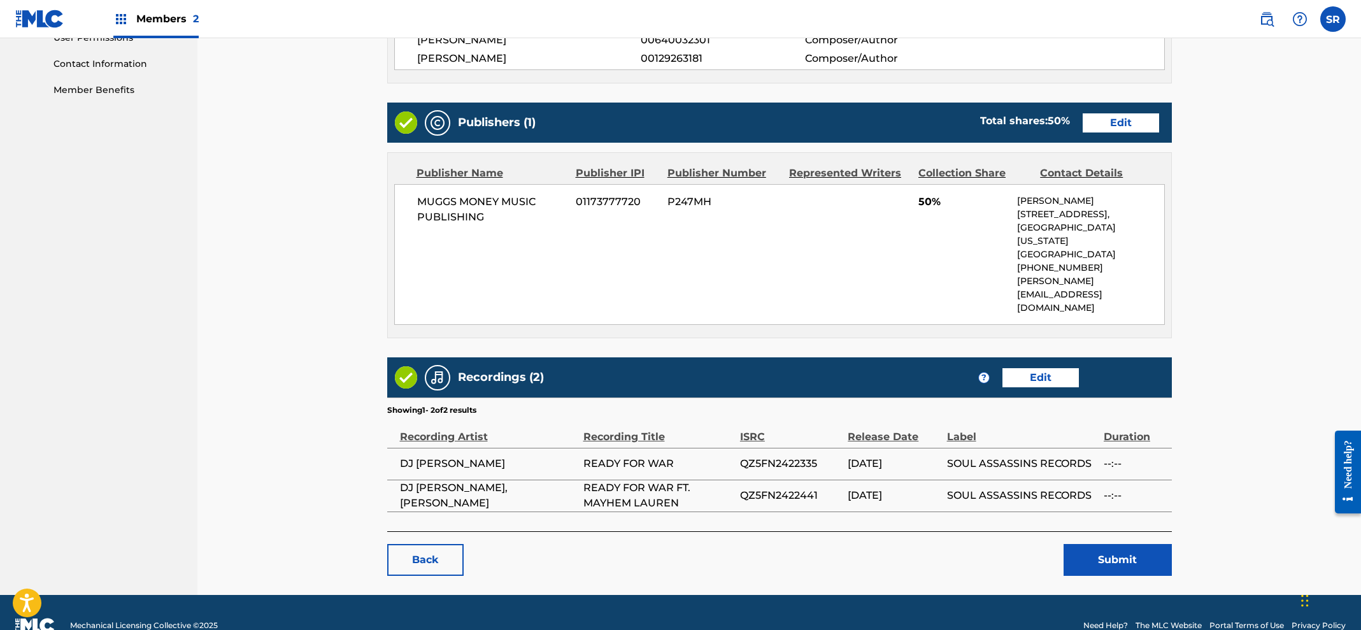
scroll to position [616, 0]
click at [1115, 544] on button "Submit" at bounding box center [1118, 560] width 108 height 32
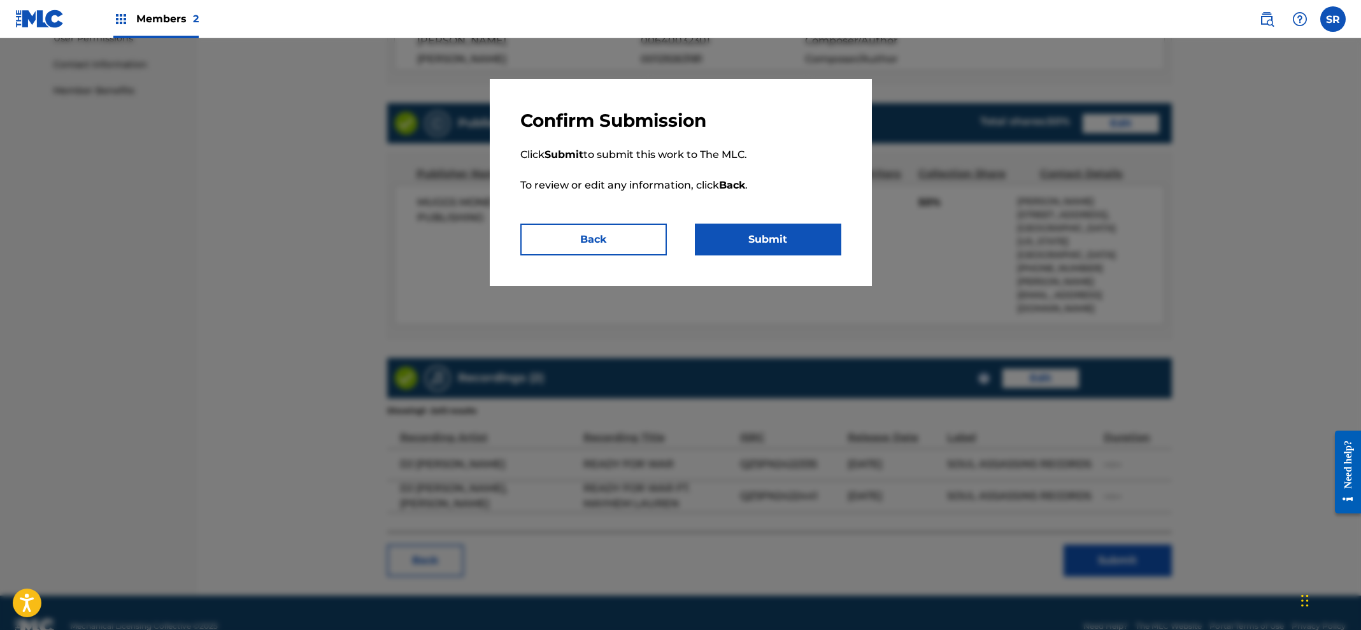
click at [776, 240] on button "Submit" at bounding box center [768, 240] width 146 height 32
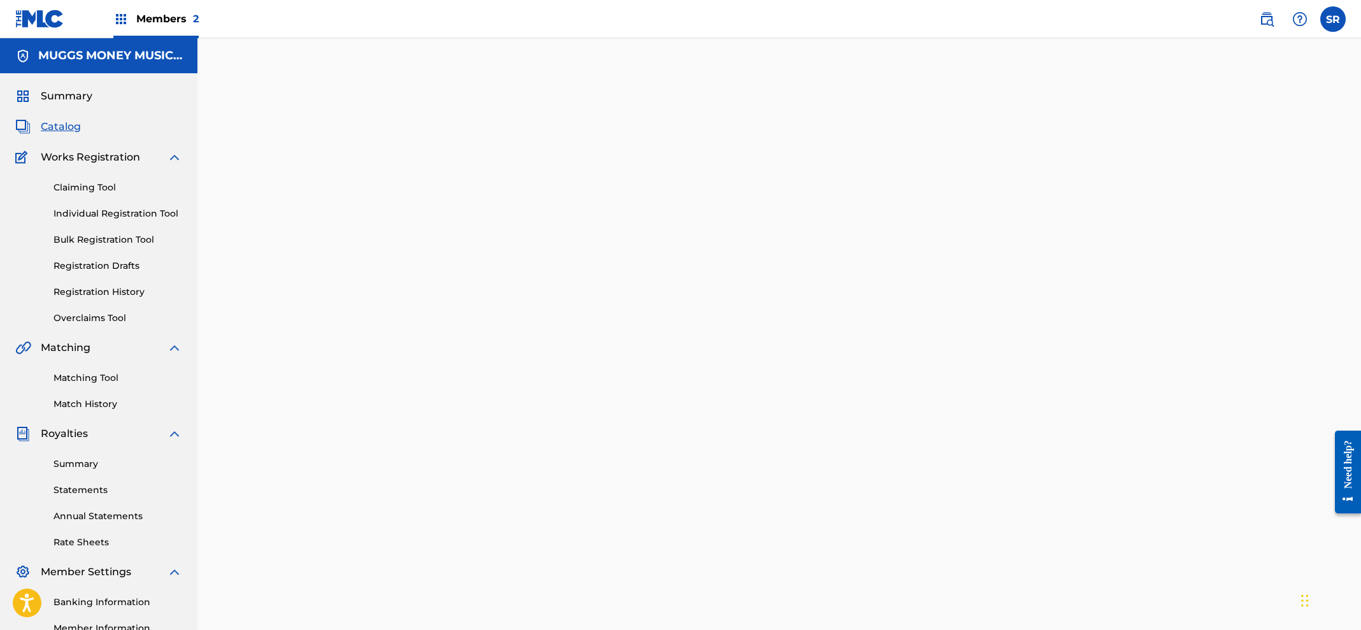
click at [68, 127] on span "Catalog" at bounding box center [61, 126] width 40 height 15
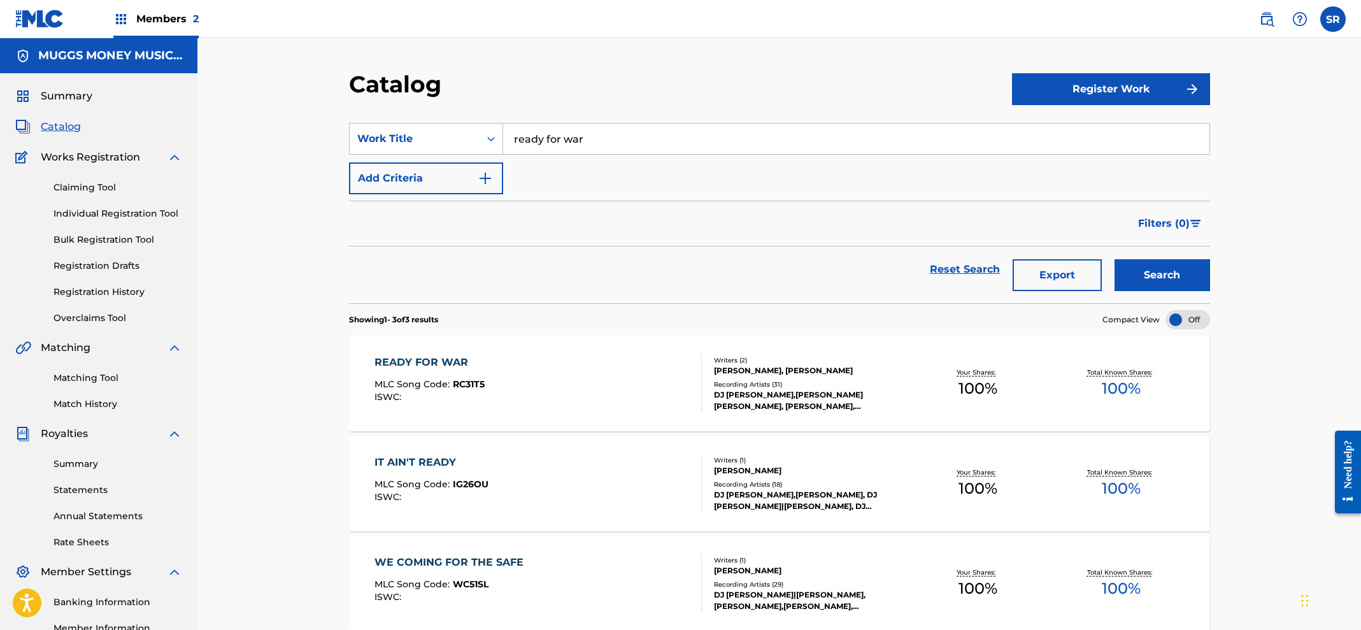
click at [124, 295] on link "Registration History" at bounding box center [117, 291] width 129 height 13
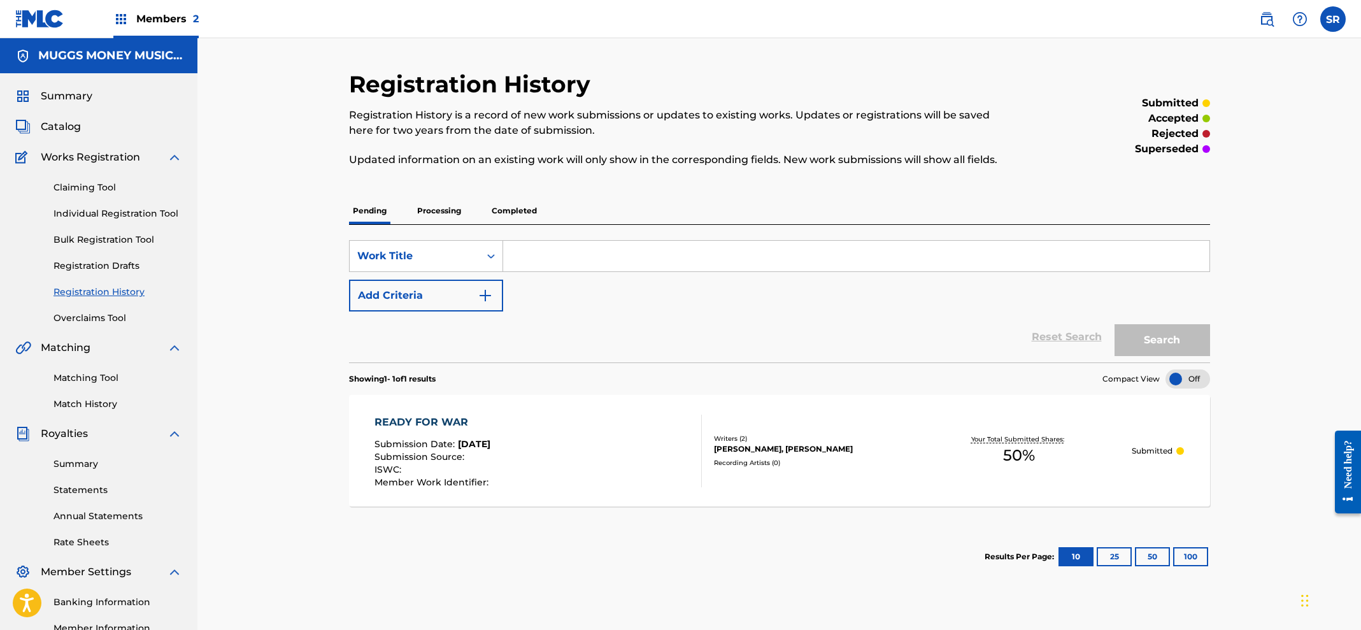
click at [105, 96] on div "Summary" at bounding box center [98, 96] width 167 height 15
click at [86, 95] on span "Summary" at bounding box center [67, 96] width 52 height 15
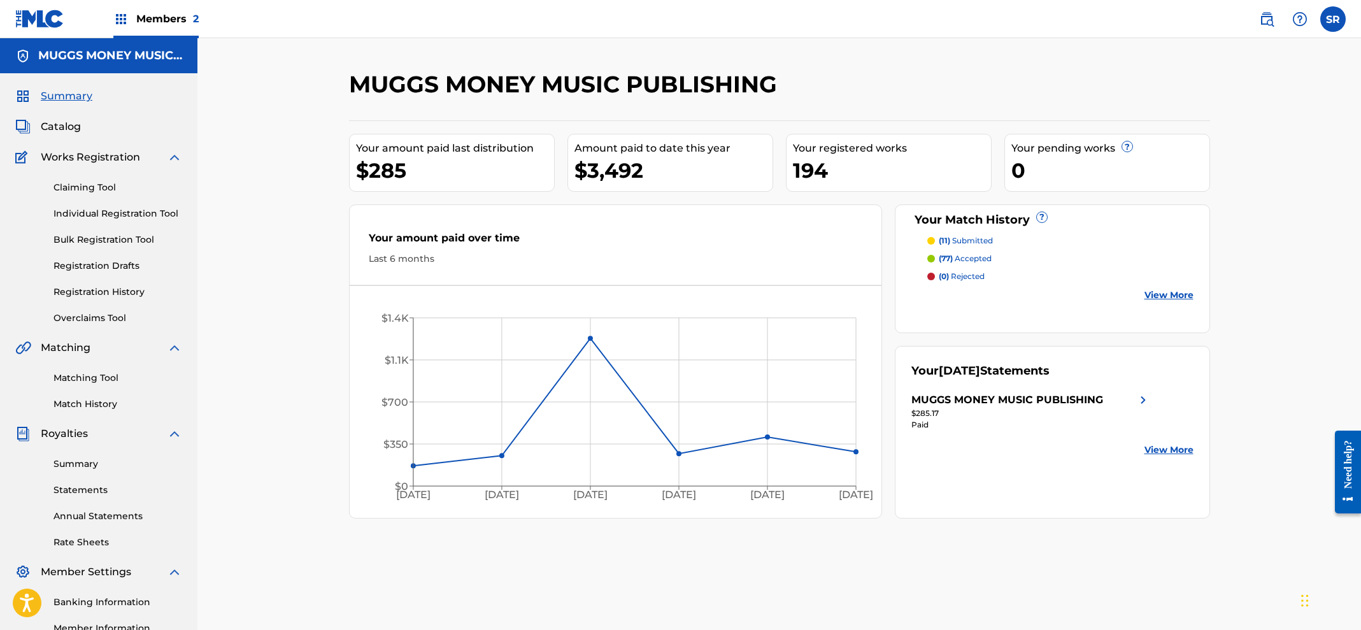
click at [1262, 17] on img at bounding box center [1266, 18] width 15 height 15
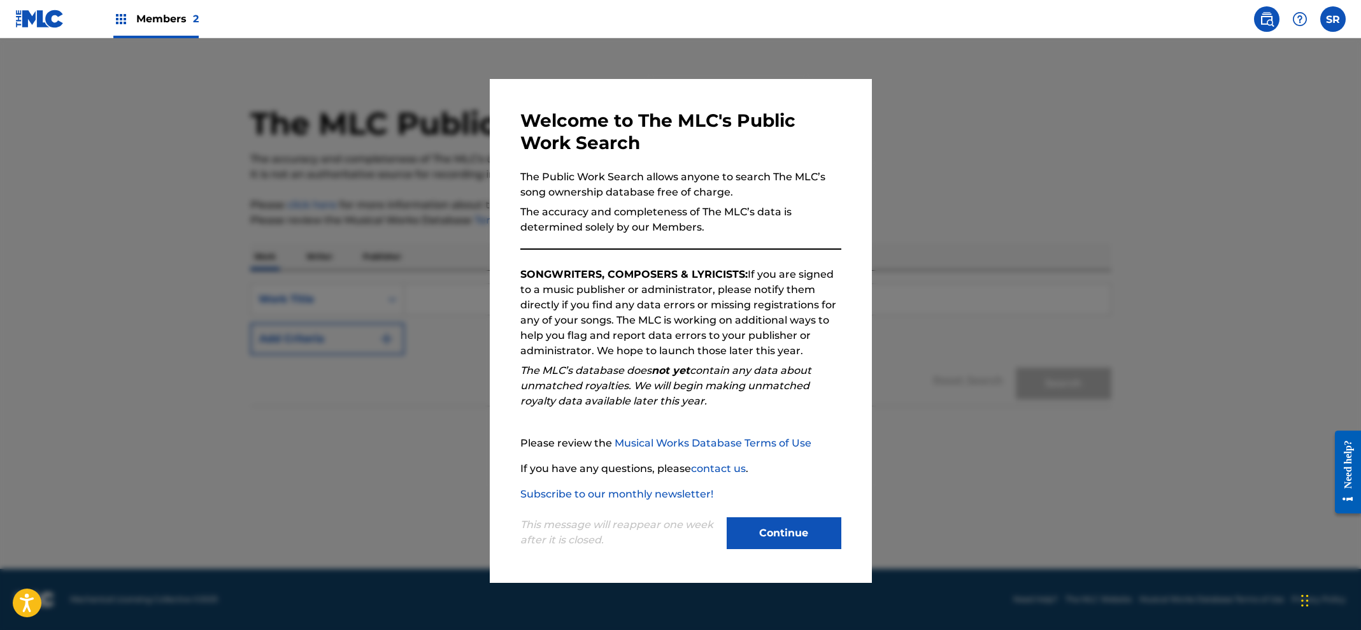
click at [796, 536] on button "Continue" at bounding box center [784, 533] width 115 height 32
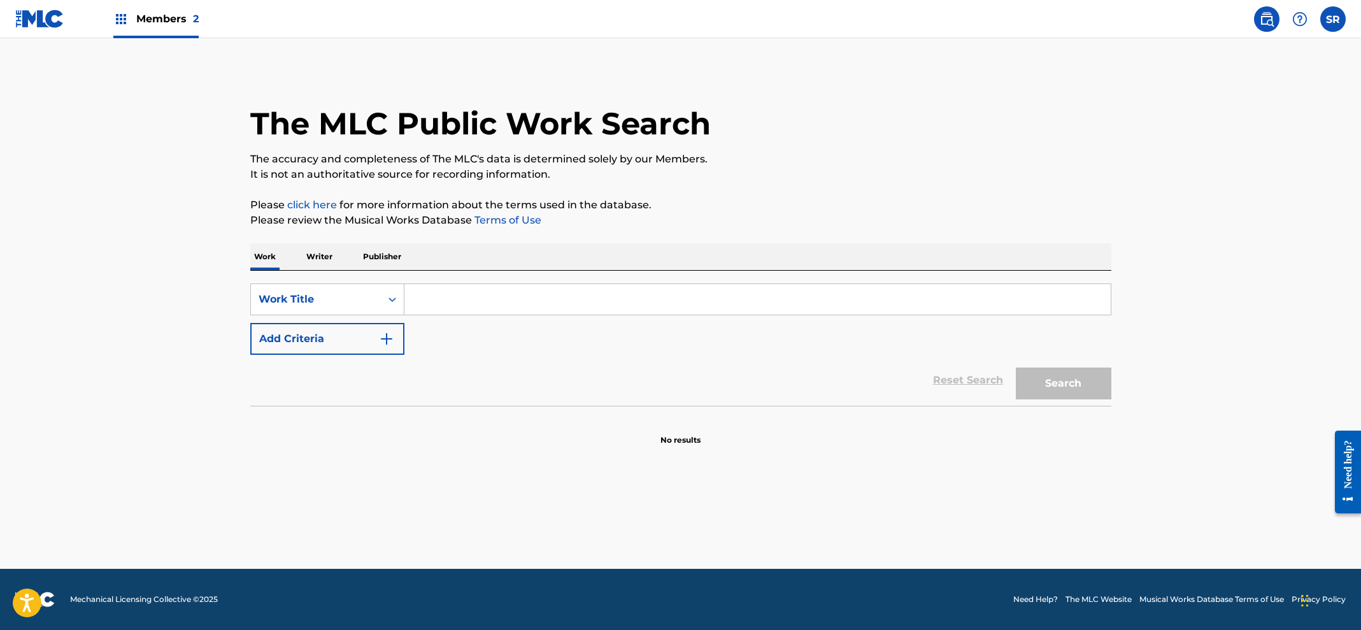
click at [322, 259] on p "Writer" at bounding box center [319, 256] width 34 height 27
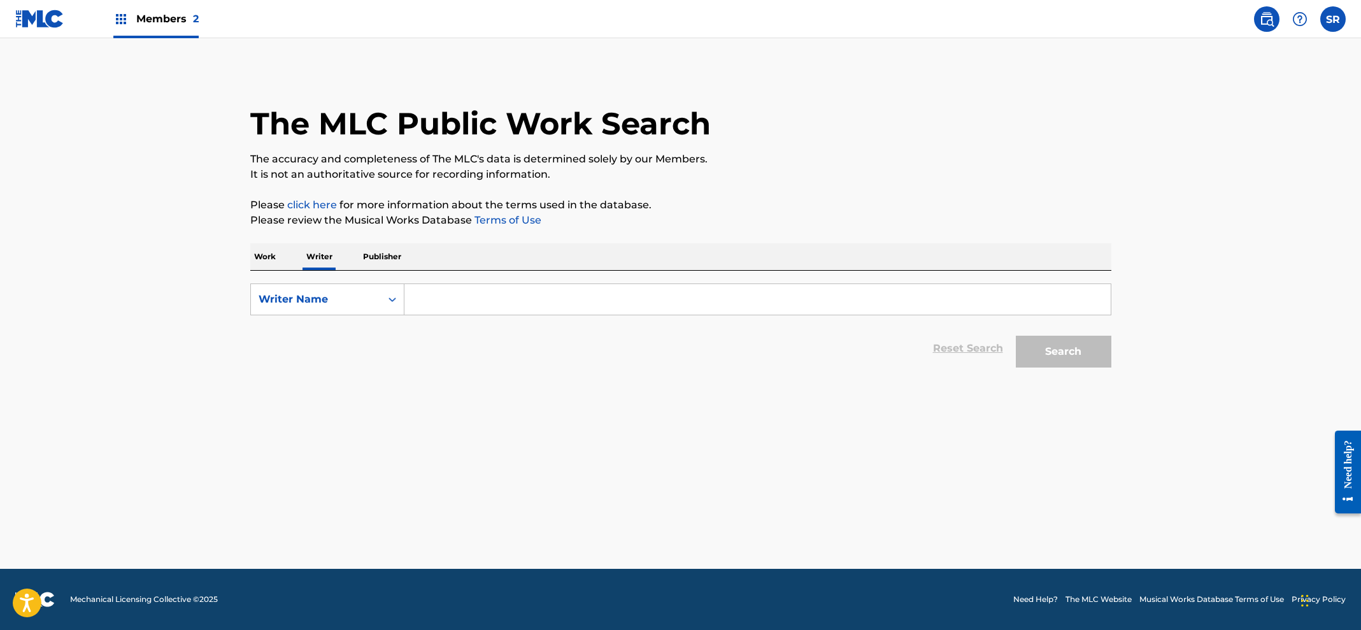
click at [443, 299] on input "Search Form" at bounding box center [757, 299] width 706 height 31
paste input "[PERSON_NAME]"
drag, startPoint x: 460, startPoint y: 299, endPoint x: 515, endPoint y: 299, distance: 54.8
click at [515, 299] on input "[PERSON_NAME]" at bounding box center [757, 299] width 706 height 31
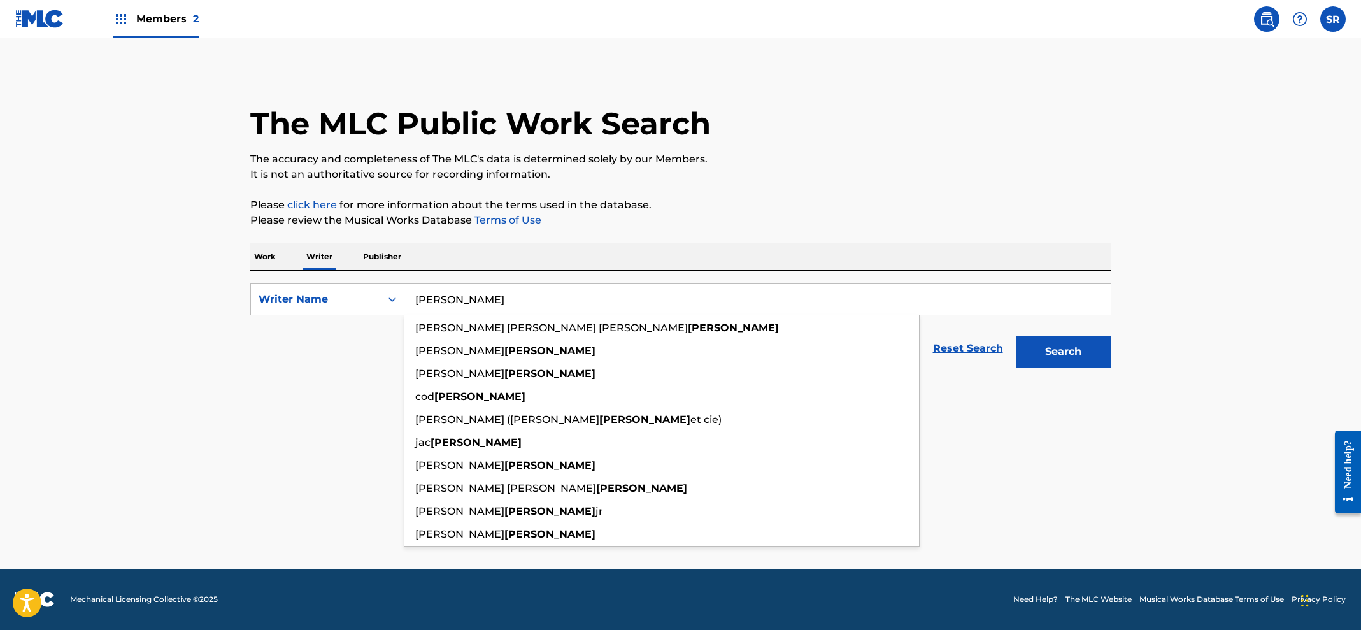
click at [416, 301] on input "[PERSON_NAME]" at bounding box center [757, 299] width 706 height 31
paste input "[PERSON_NAME]"
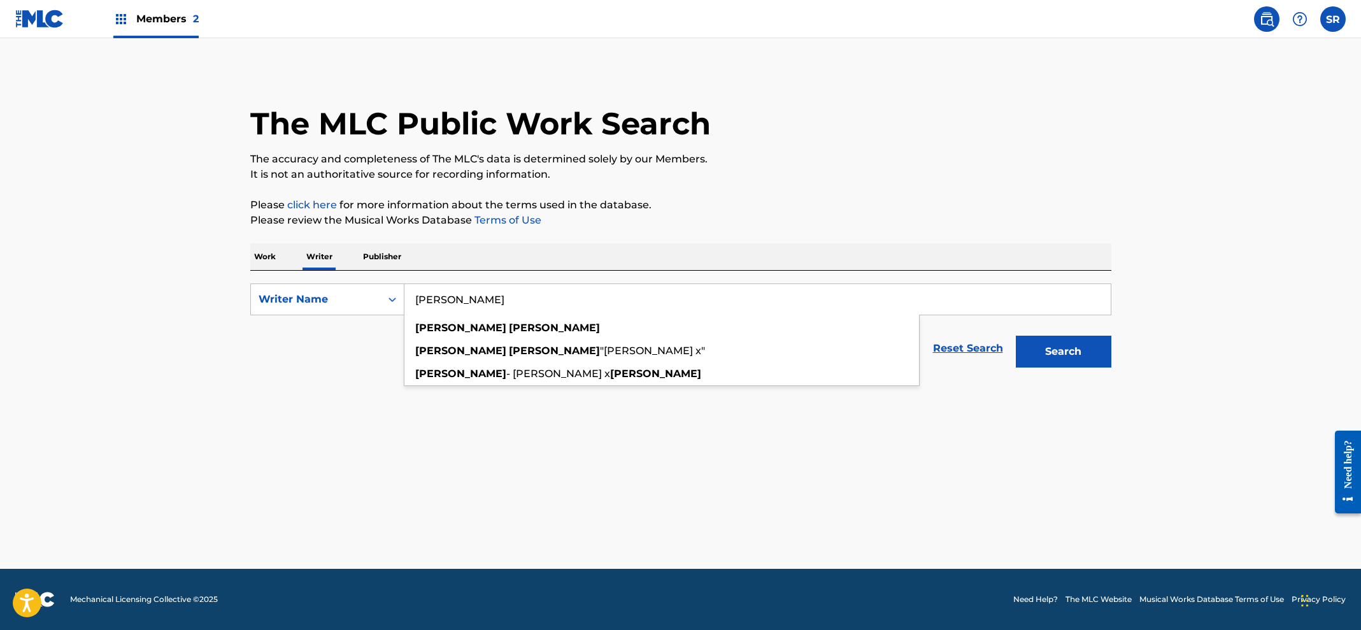
type input "[PERSON_NAME]"
click at [1063, 352] on button "Search" at bounding box center [1064, 352] width 96 height 32
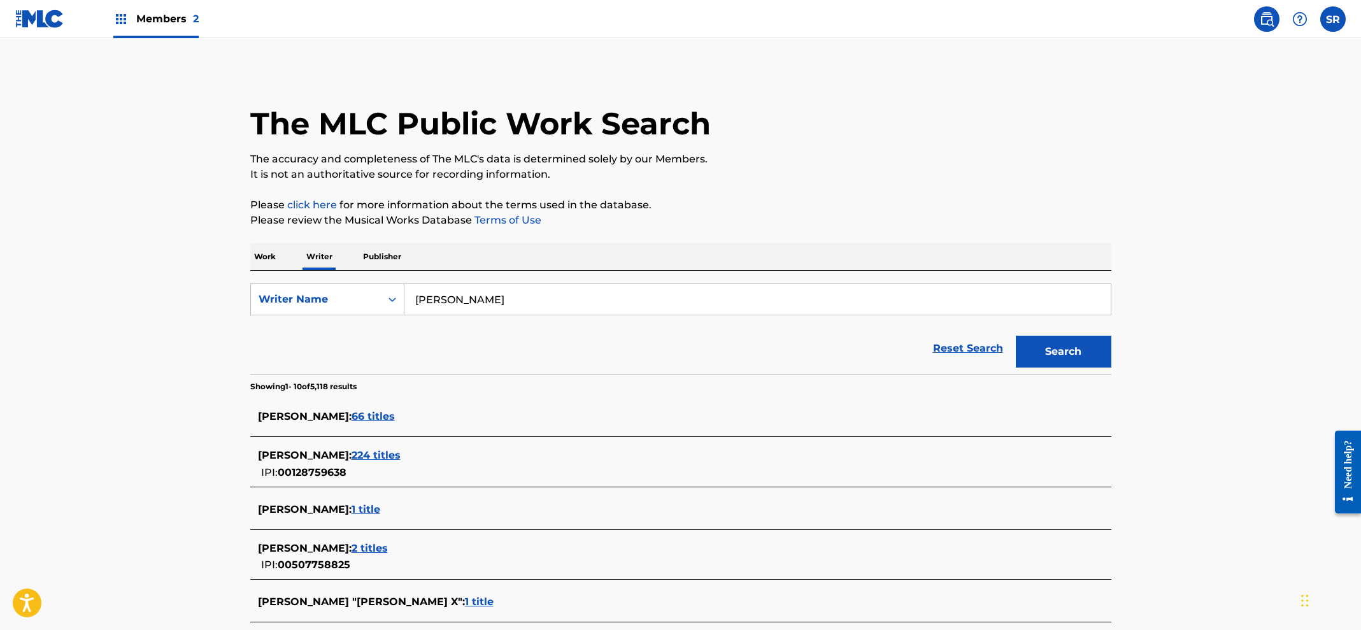
click at [385, 455] on span "224 titles" at bounding box center [376, 455] width 49 height 12
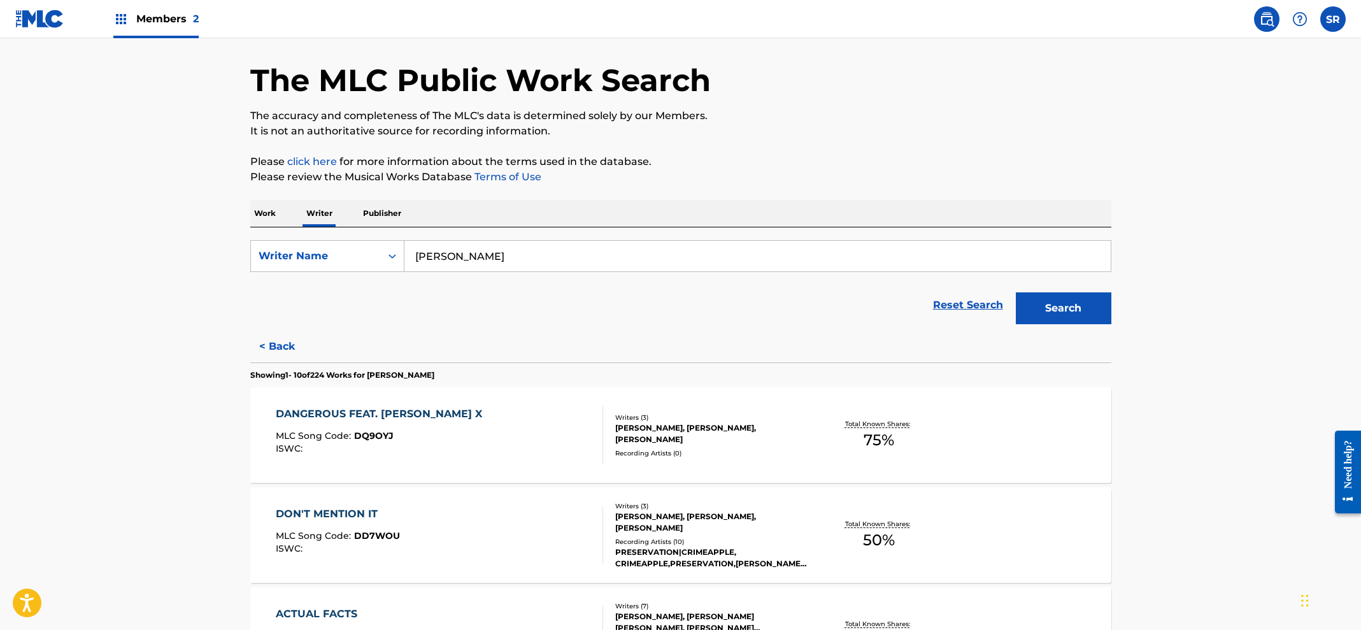
scroll to position [46, 0]
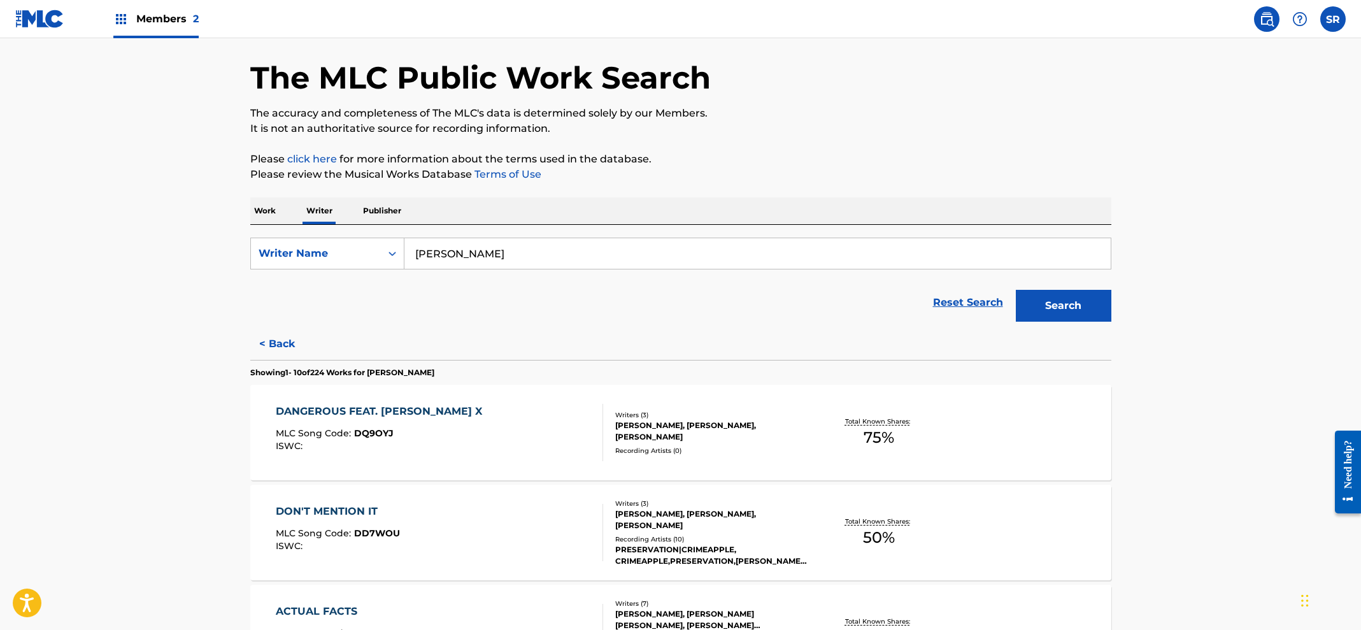
click at [687, 451] on div "Recording Artists ( 0 )" at bounding box center [711, 451] width 192 height 10
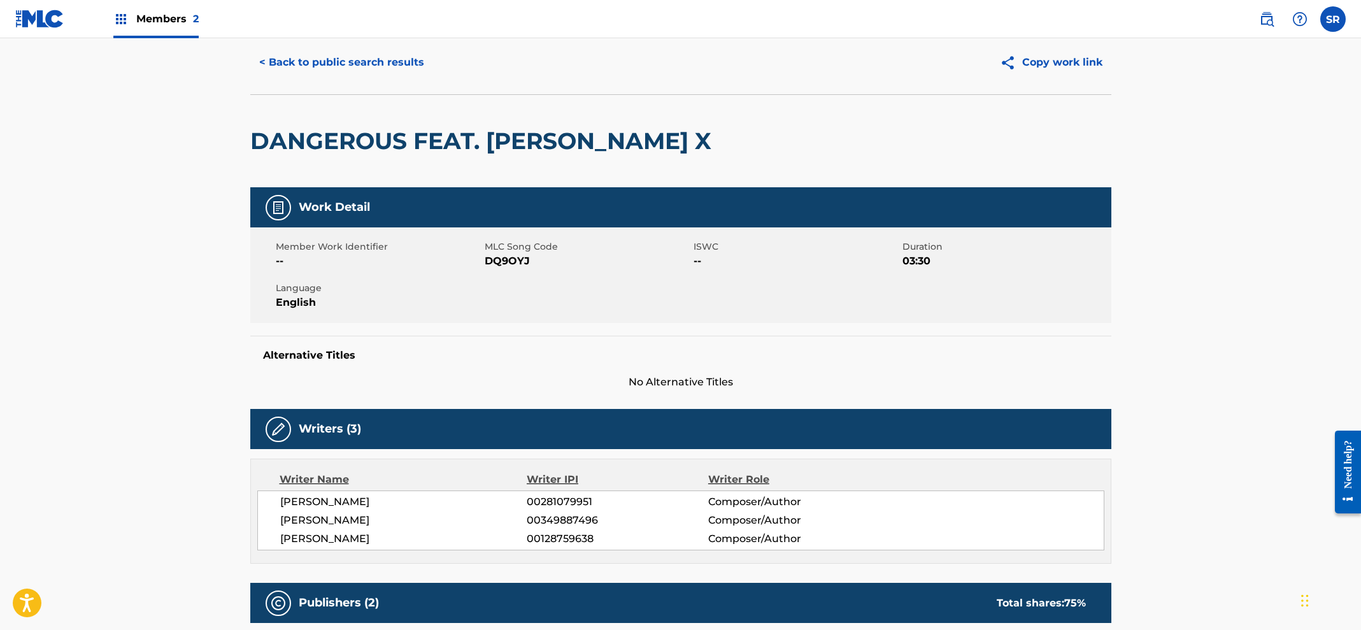
scroll to position [24, 0]
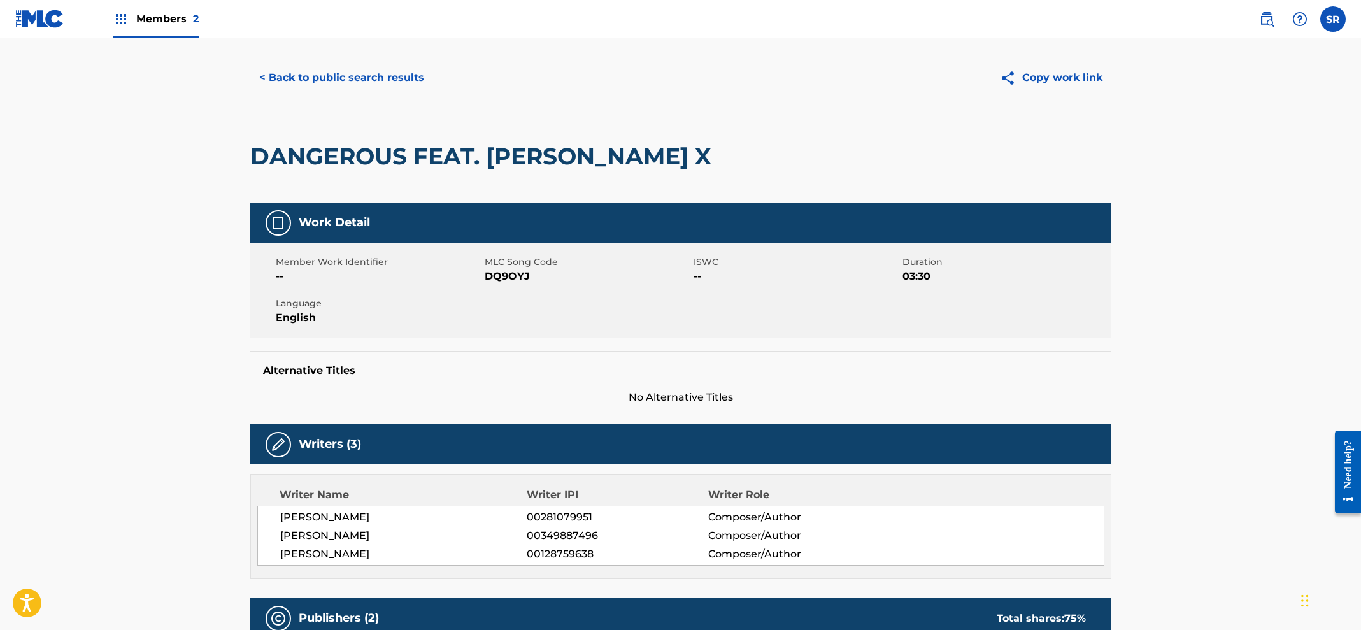
click at [304, 84] on button "< Back to public search results" at bounding box center [341, 78] width 183 height 32
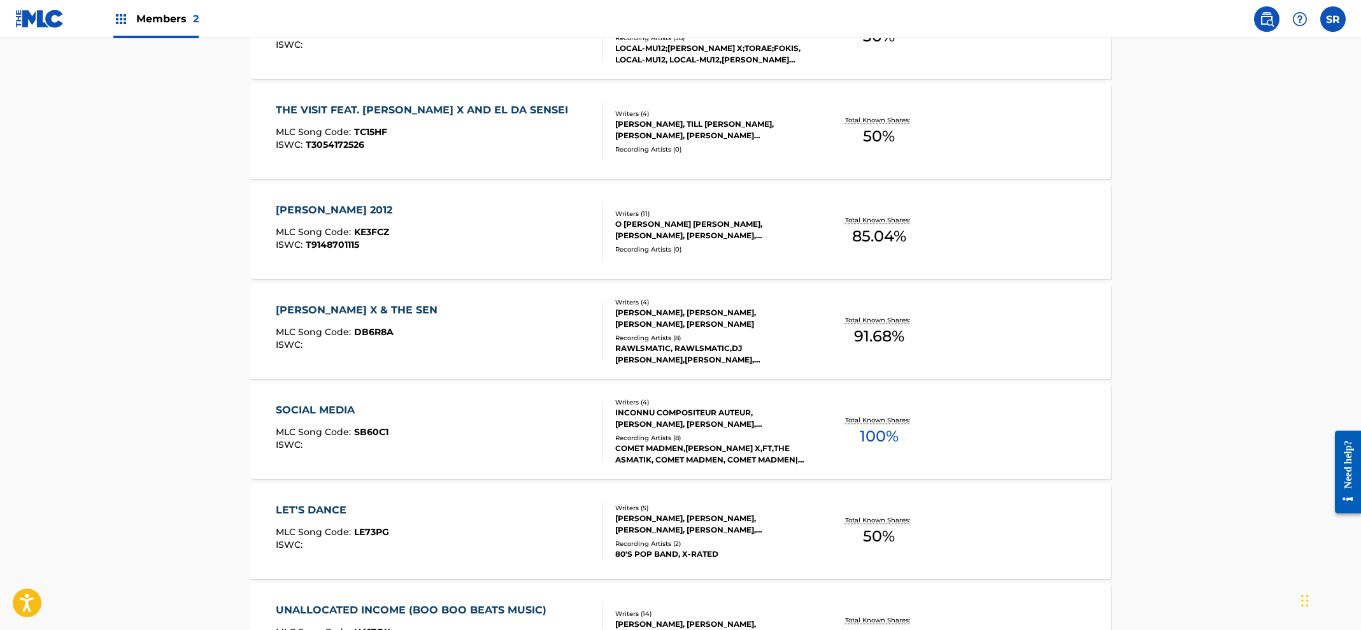
scroll to position [750, 0]
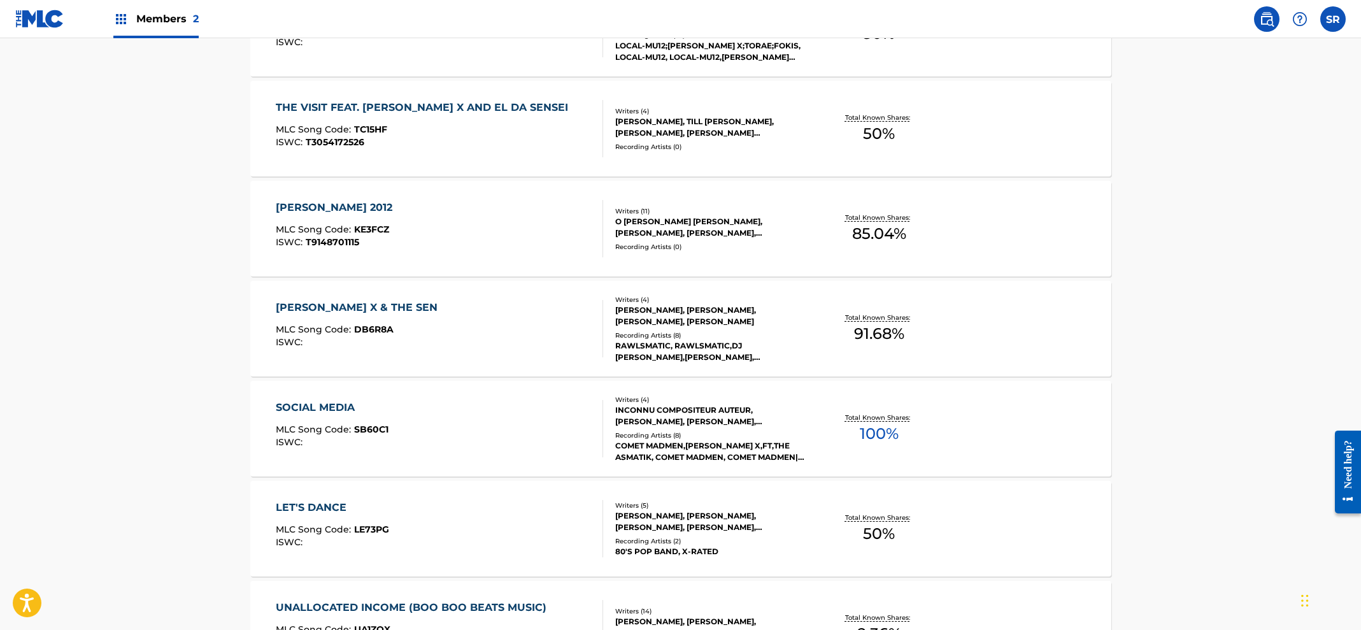
click at [665, 440] on div "COMET MADMEN,[PERSON_NAME] X,FT,THE ASMATIK, COMET MADMEN, COMET MADMEN|[PERSON…" at bounding box center [711, 451] width 192 height 23
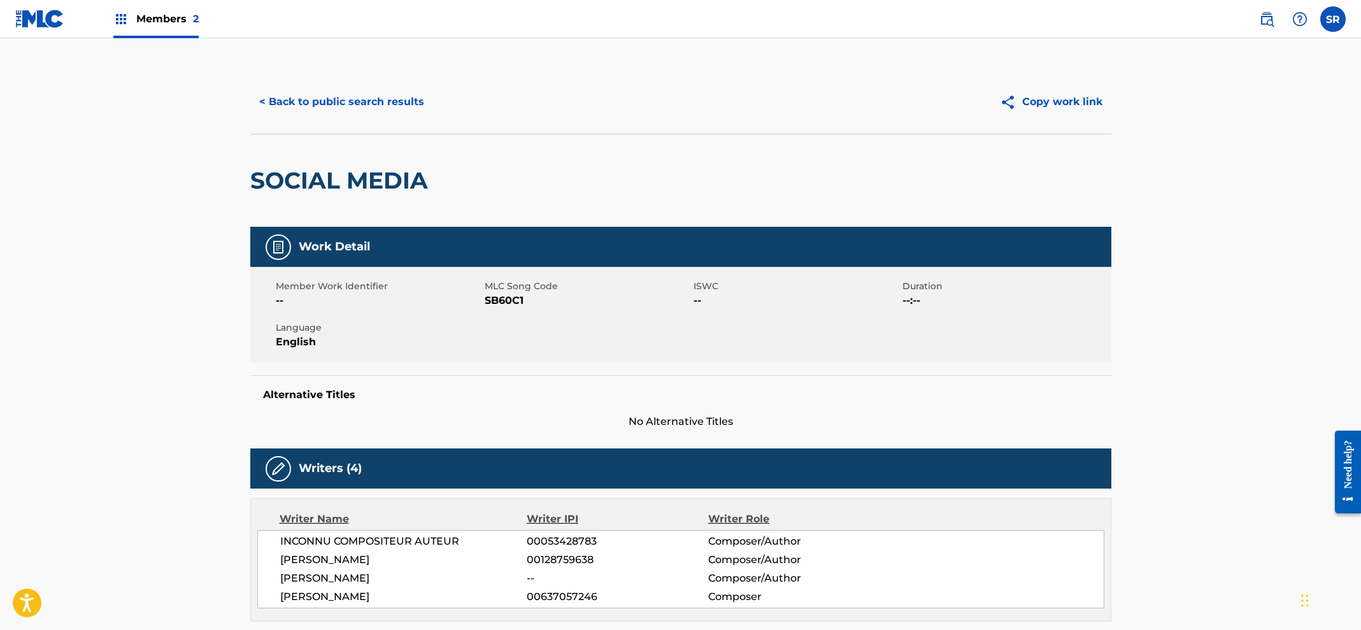
click at [306, 102] on button "< Back to public search results" at bounding box center [341, 102] width 183 height 32
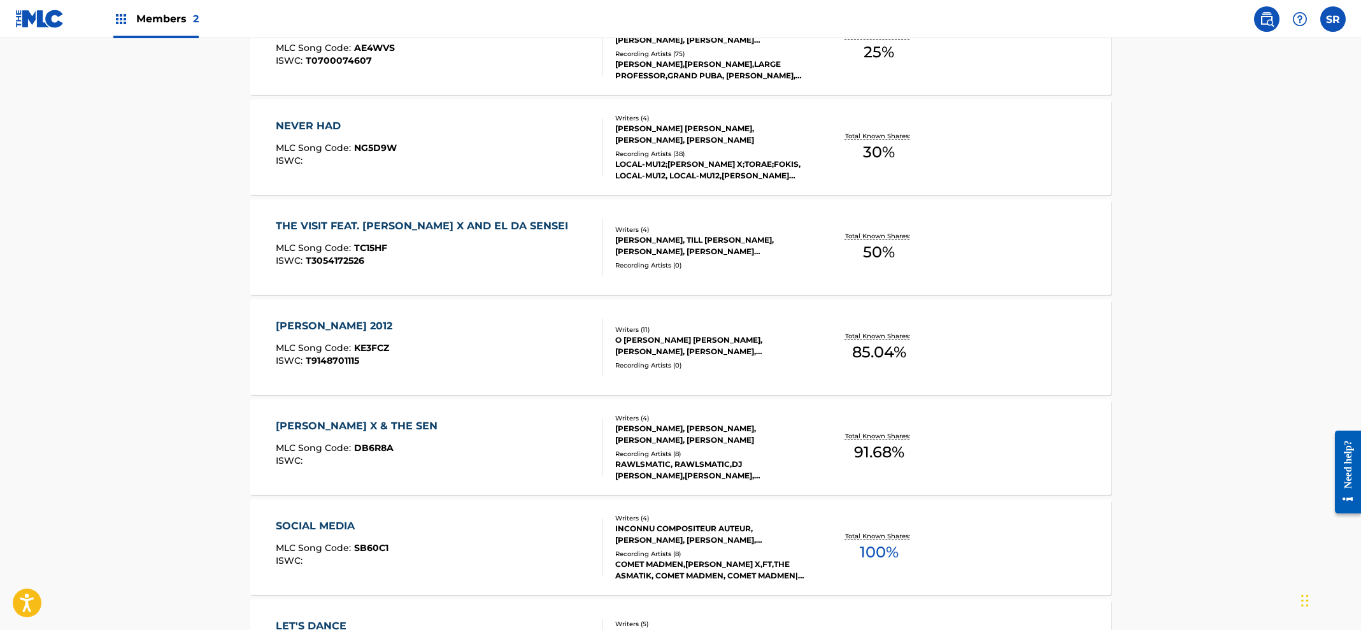
scroll to position [634, 0]
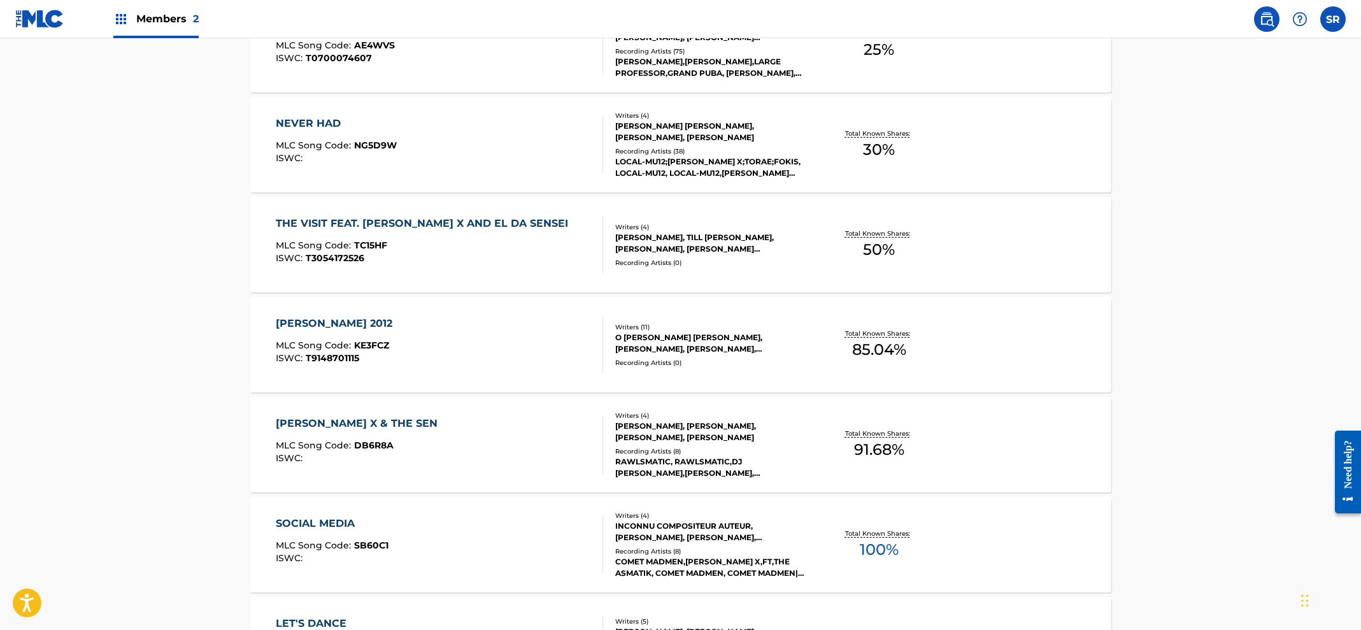
click at [687, 433] on div "[PERSON_NAME], [PERSON_NAME], [PERSON_NAME], [PERSON_NAME]" at bounding box center [711, 431] width 192 height 23
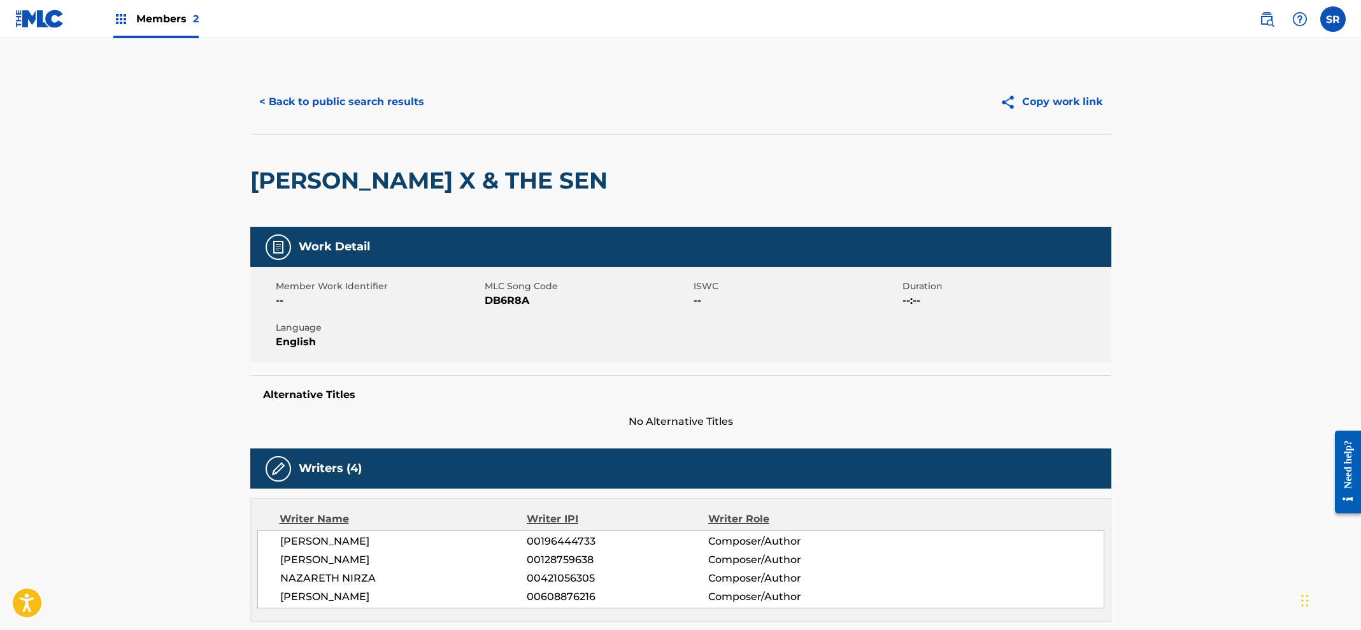
click at [353, 102] on button "< Back to public search results" at bounding box center [341, 102] width 183 height 32
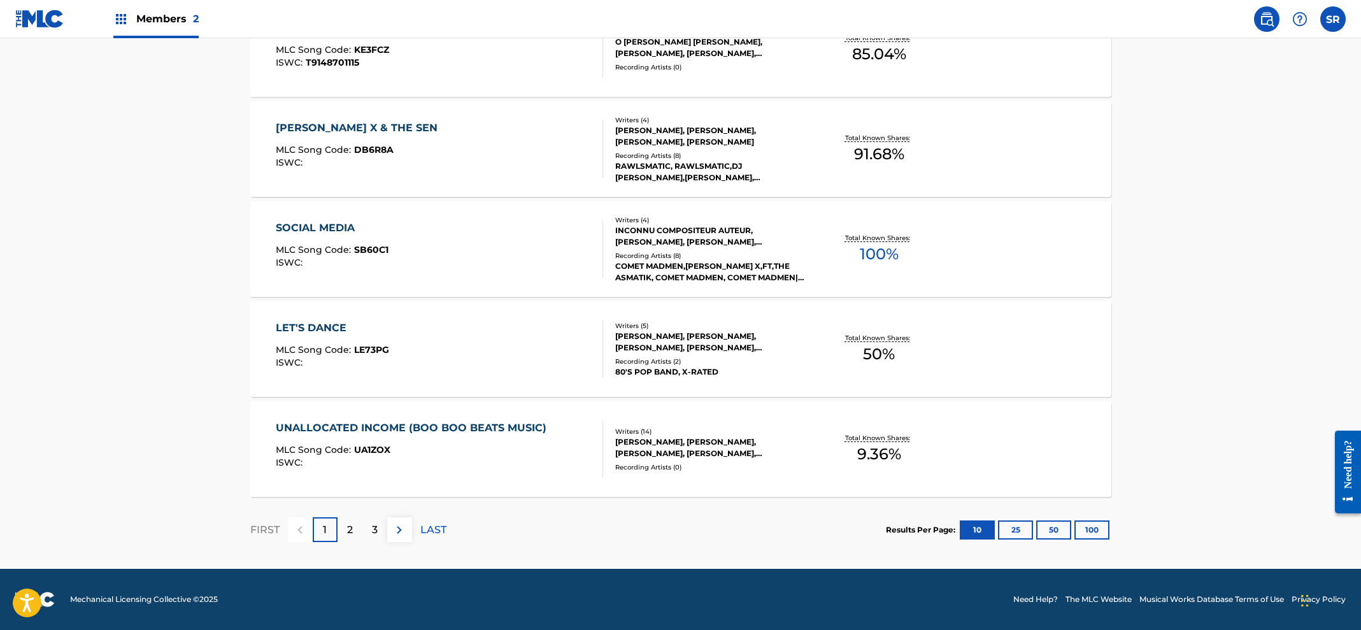
scroll to position [929, 0]
click at [1086, 534] on button "100" at bounding box center [1091, 529] width 35 height 19
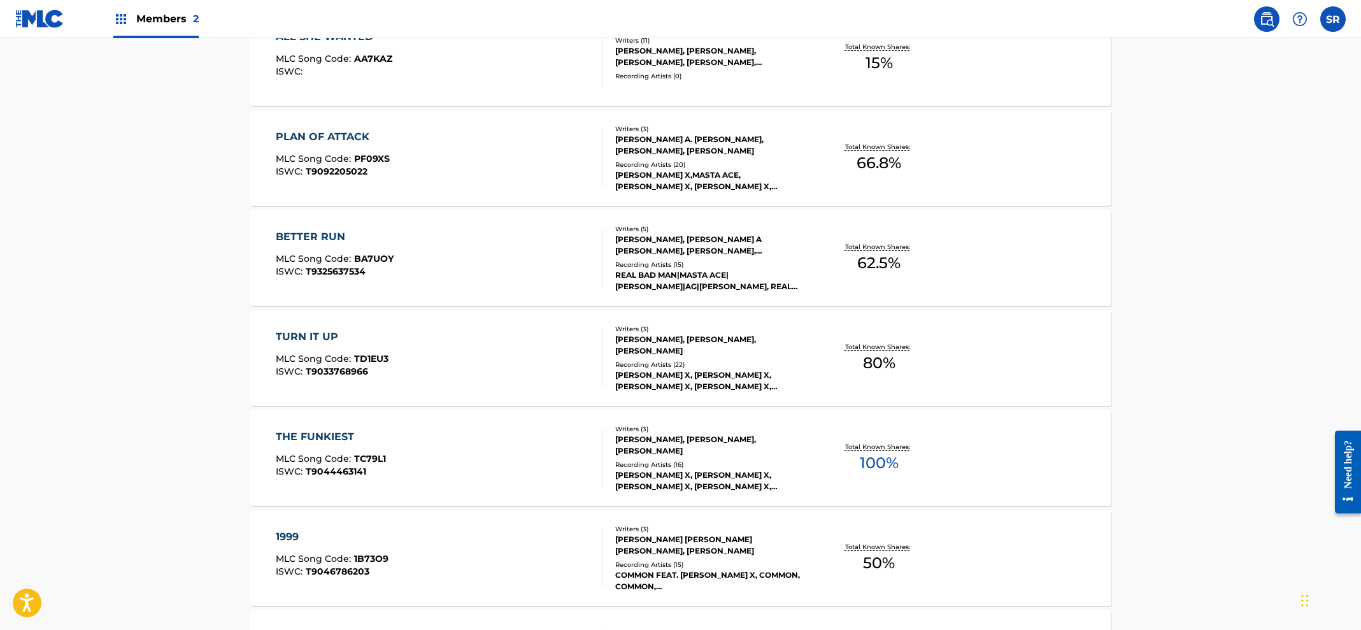
scroll to position [2222, 0]
click at [687, 432] on div "Writers ( 3 )" at bounding box center [711, 427] width 192 height 10
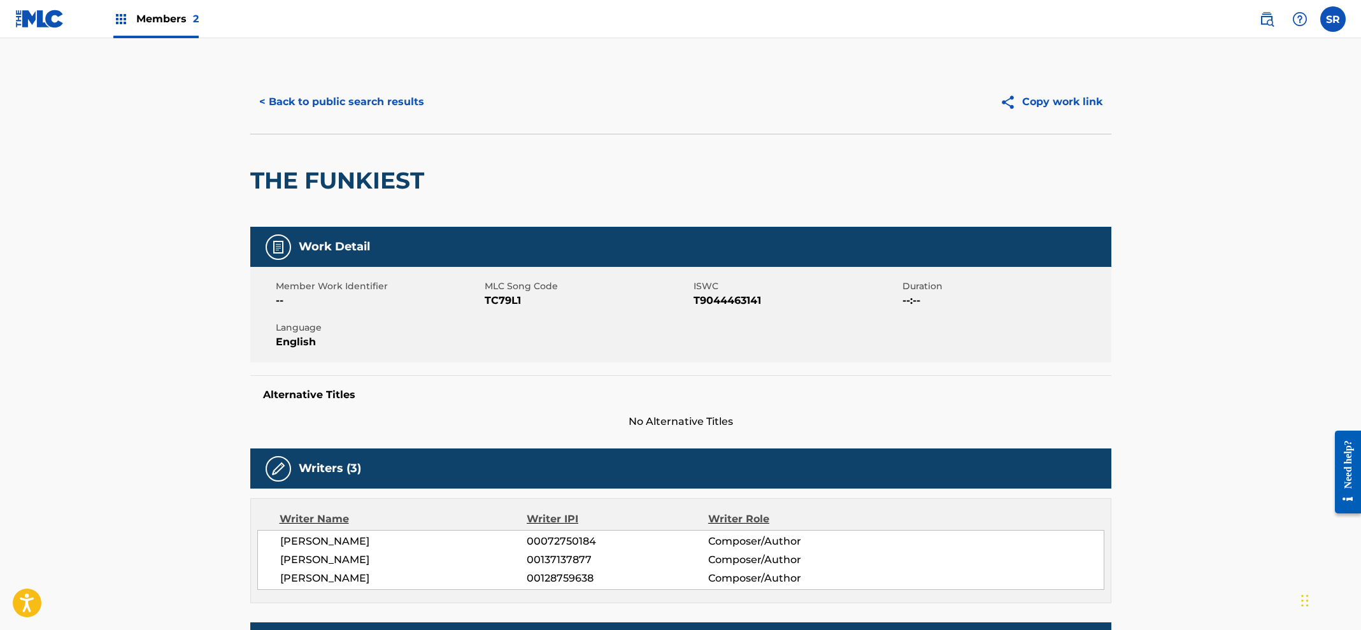
click at [350, 100] on button "< Back to public search results" at bounding box center [341, 102] width 183 height 32
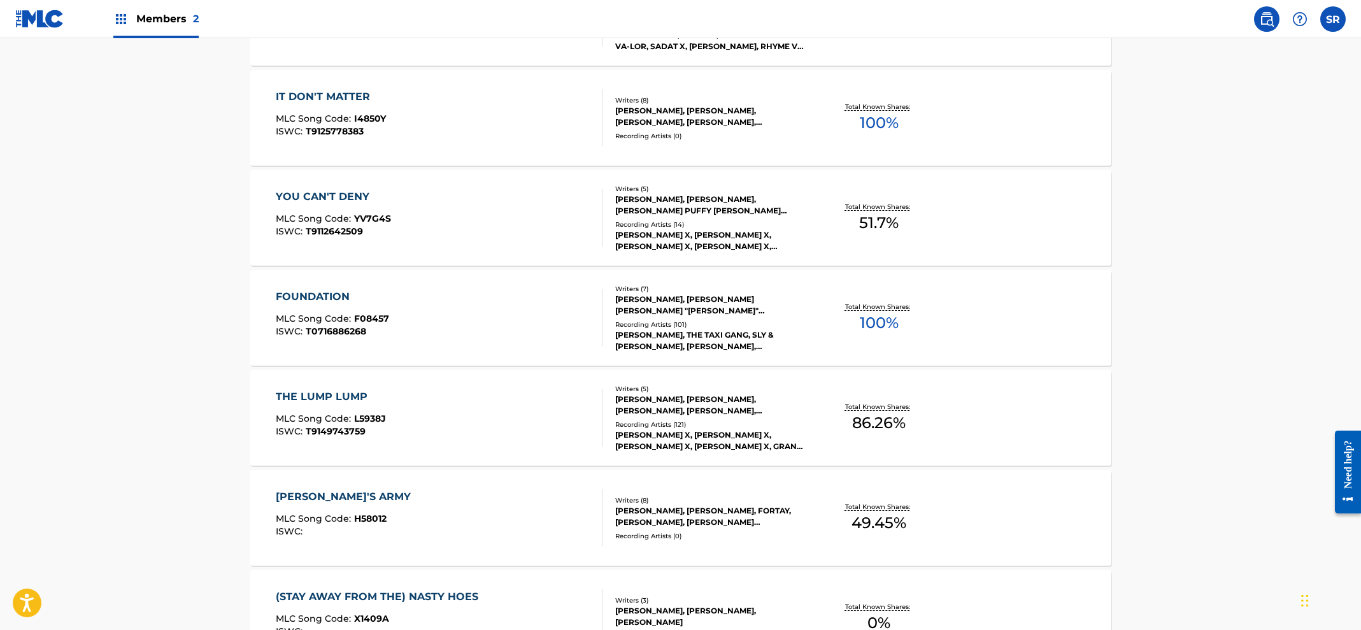
scroll to position [3149, 0]
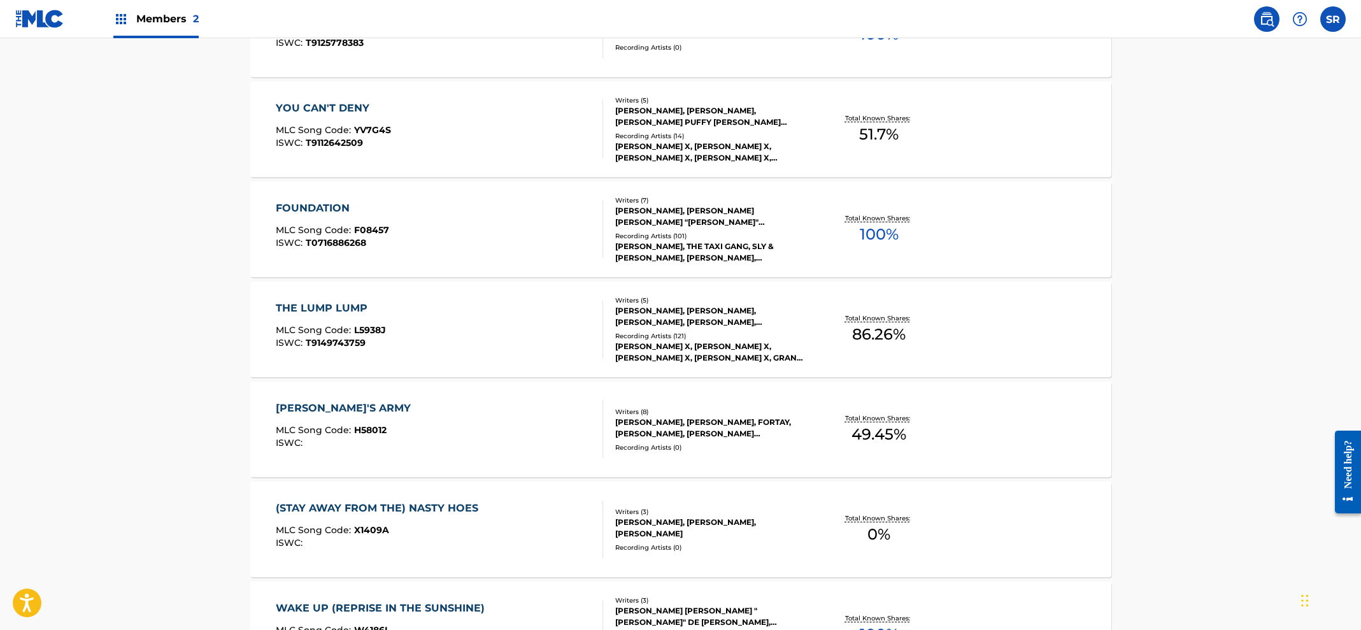
click at [650, 251] on div "[PERSON_NAME], THE TAXI GANG, SLY & [PERSON_NAME], [PERSON_NAME], [PERSON_NAME]…" at bounding box center [711, 252] width 192 height 23
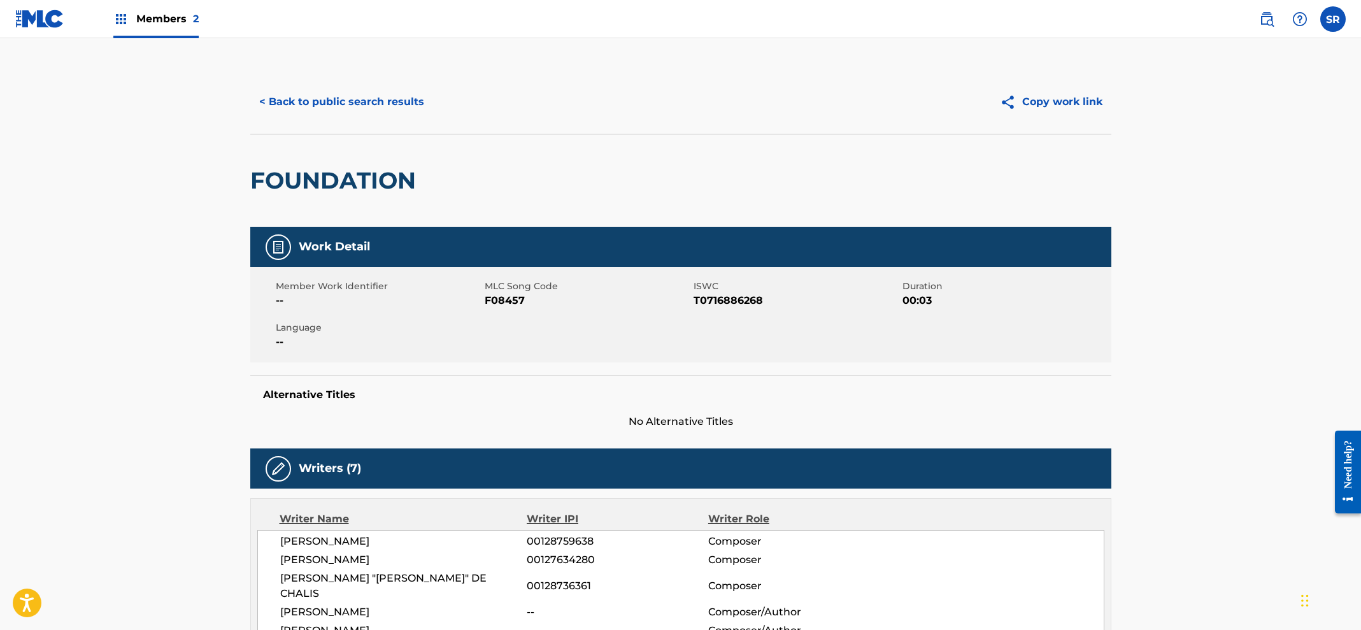
click at [402, 110] on button "< Back to public search results" at bounding box center [341, 102] width 183 height 32
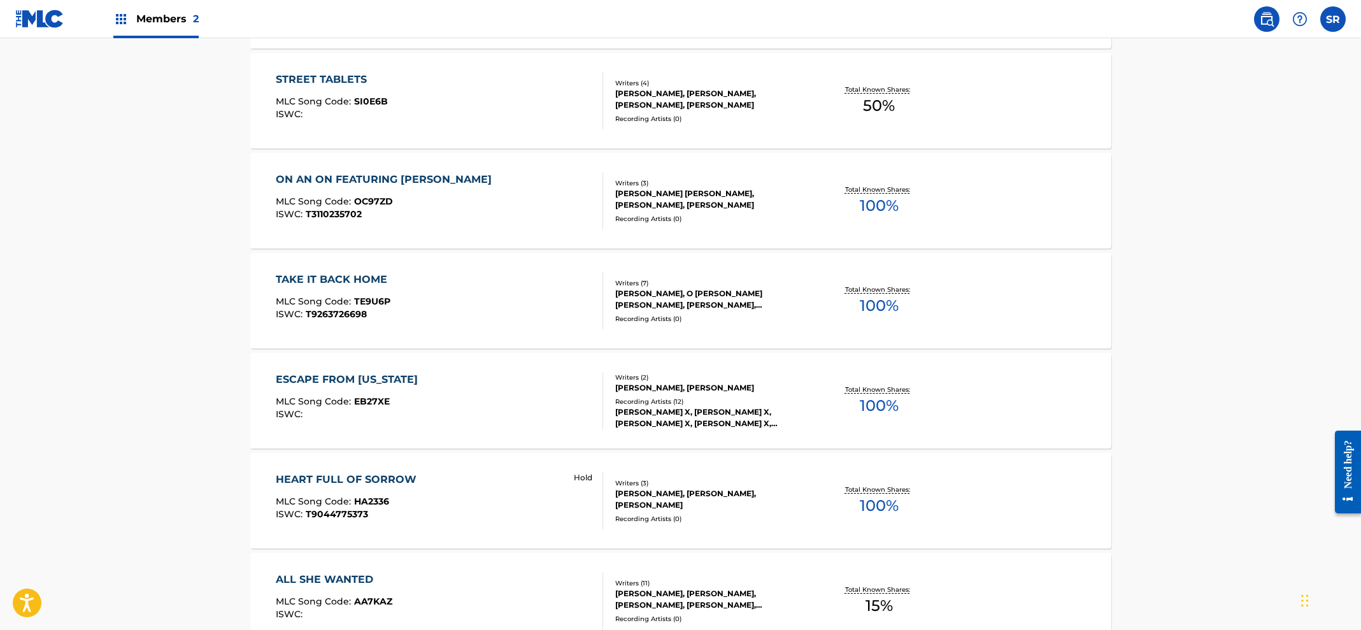
scroll to position [1678, 0]
click at [687, 393] on div "[PERSON_NAME], [PERSON_NAME]" at bounding box center [711, 386] width 192 height 11
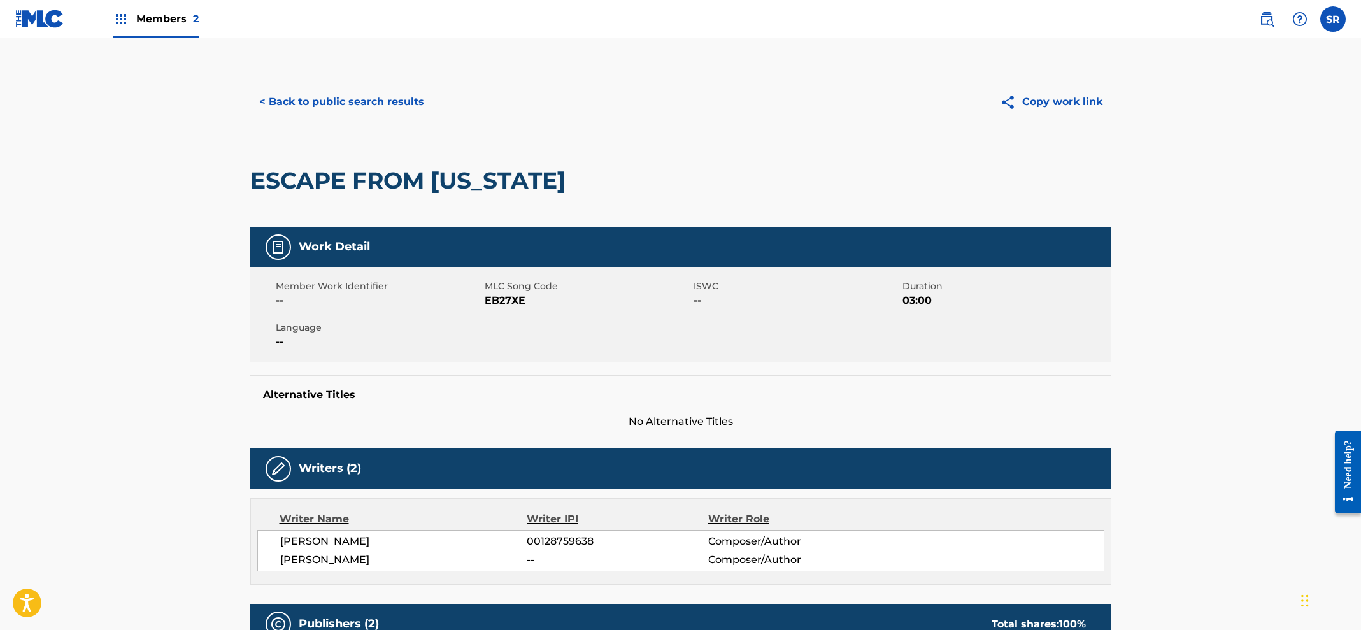
click at [397, 108] on button "< Back to public search results" at bounding box center [341, 102] width 183 height 32
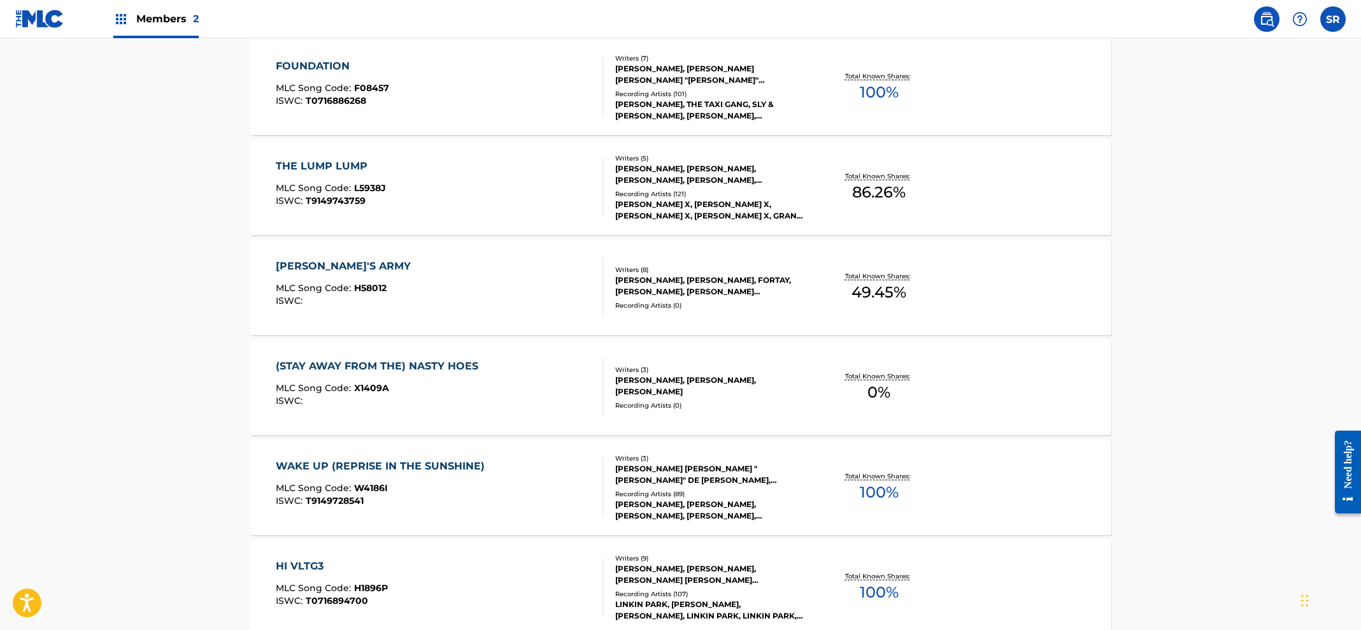
scroll to position [3360, 0]
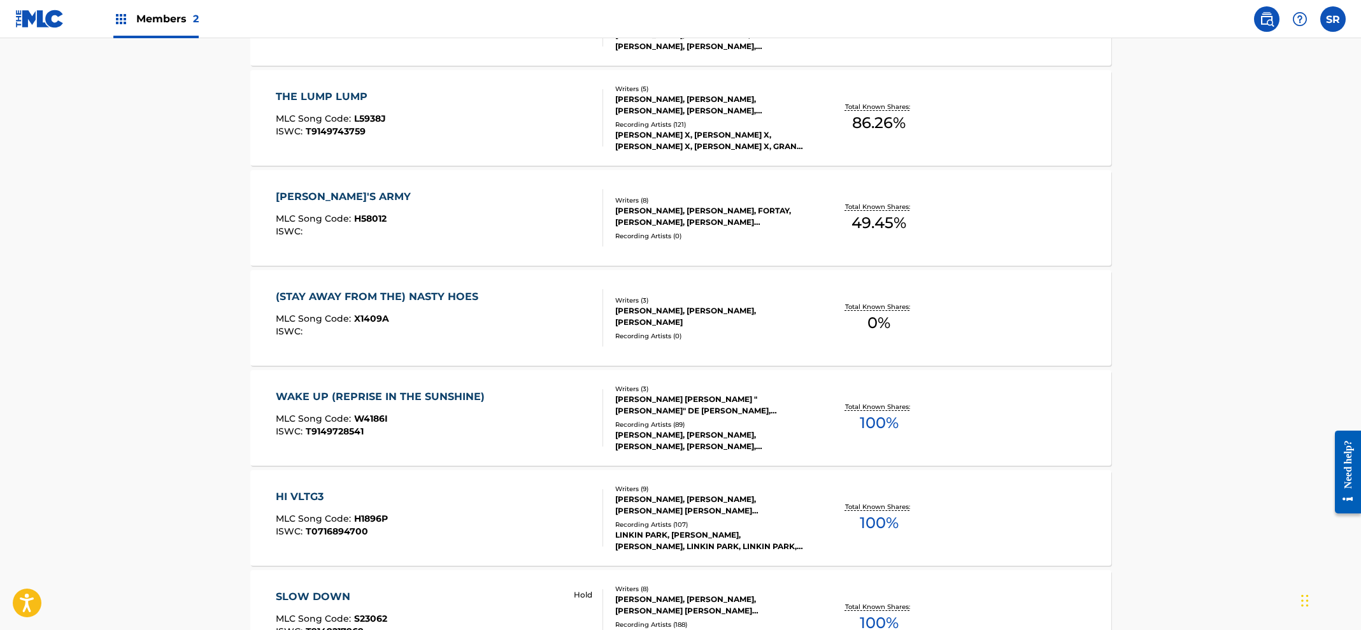
click at [690, 575] on div "SLOW DOWN MLC Song Code : S23062 ISWC : T9149217969 Hold Writers ( 8 ) [PERSON_…" at bounding box center [680, 618] width 861 height 96
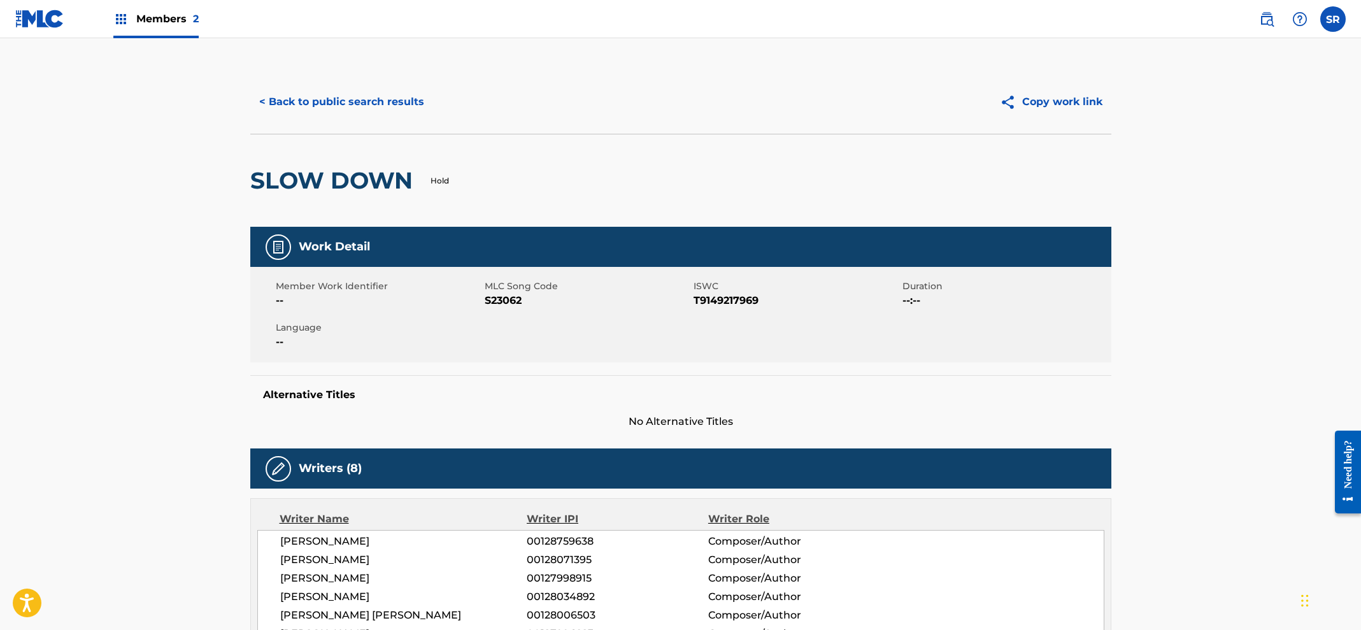
click at [381, 103] on button "< Back to public search results" at bounding box center [341, 102] width 183 height 32
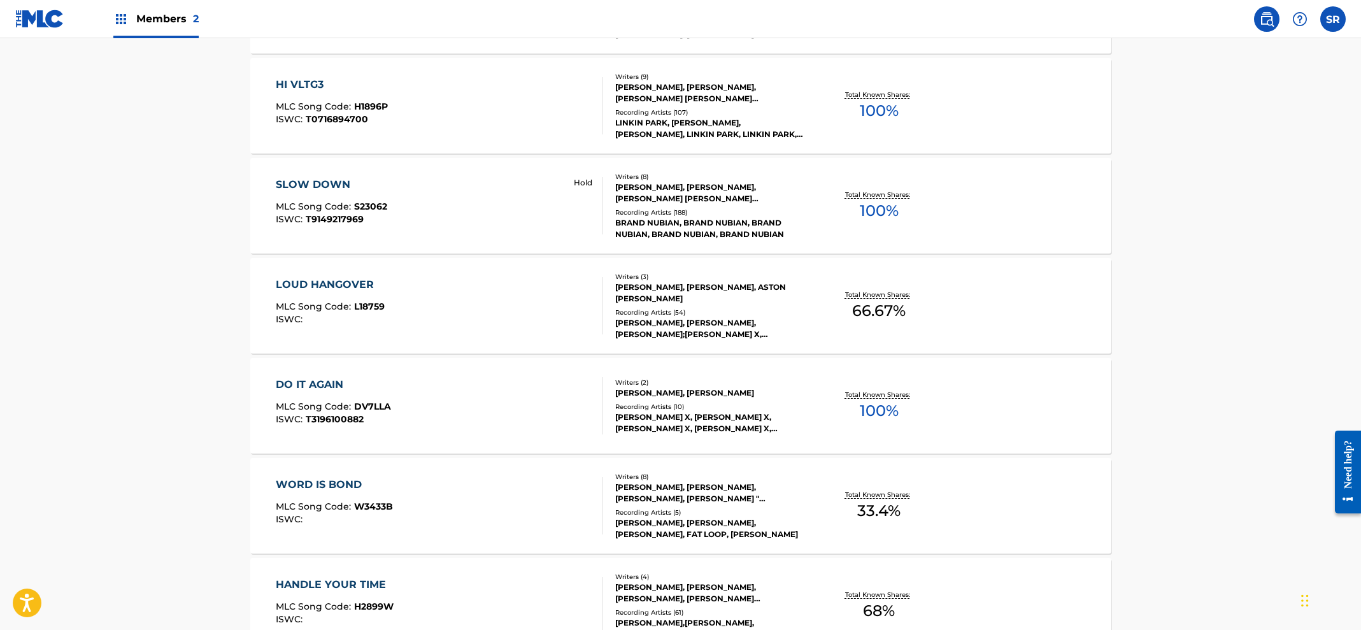
scroll to position [3972, 0]
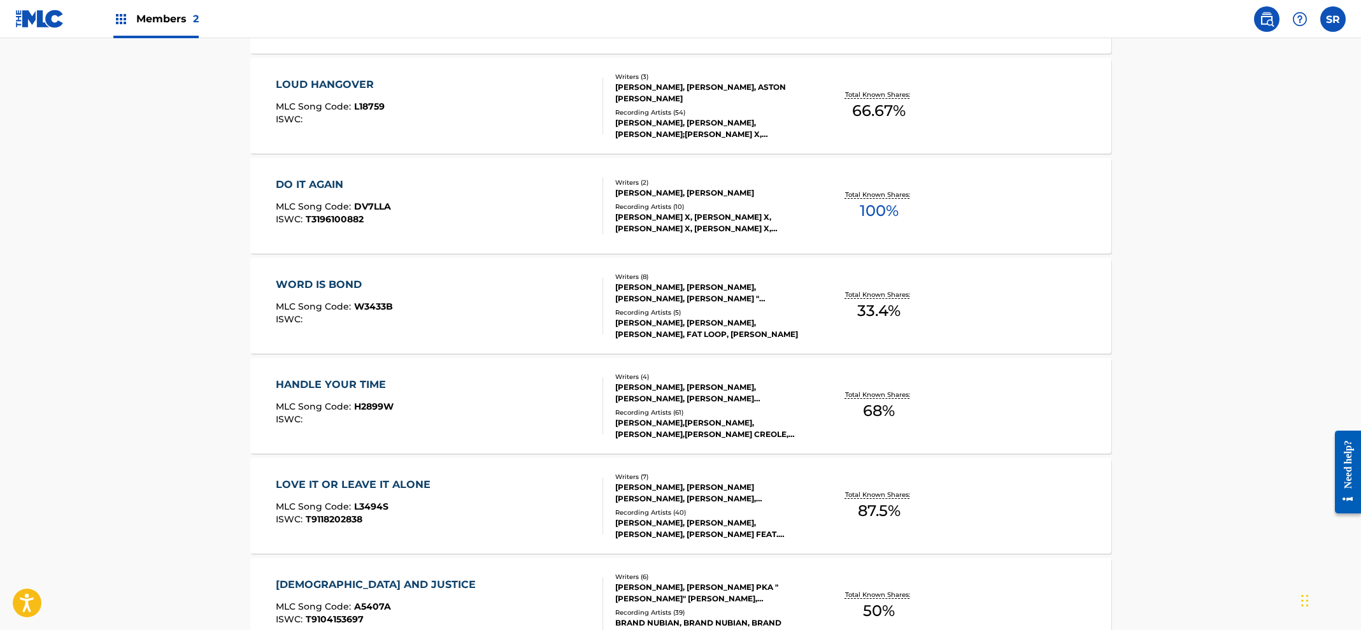
click at [678, 233] on div "DO IT AGAIN MLC Song Code : DV7LLA ISWC : T3196100882 Writers ( 2 ) [PERSON_NAM…" at bounding box center [680, 206] width 861 height 96
